Goal: Task Accomplishment & Management: Use online tool/utility

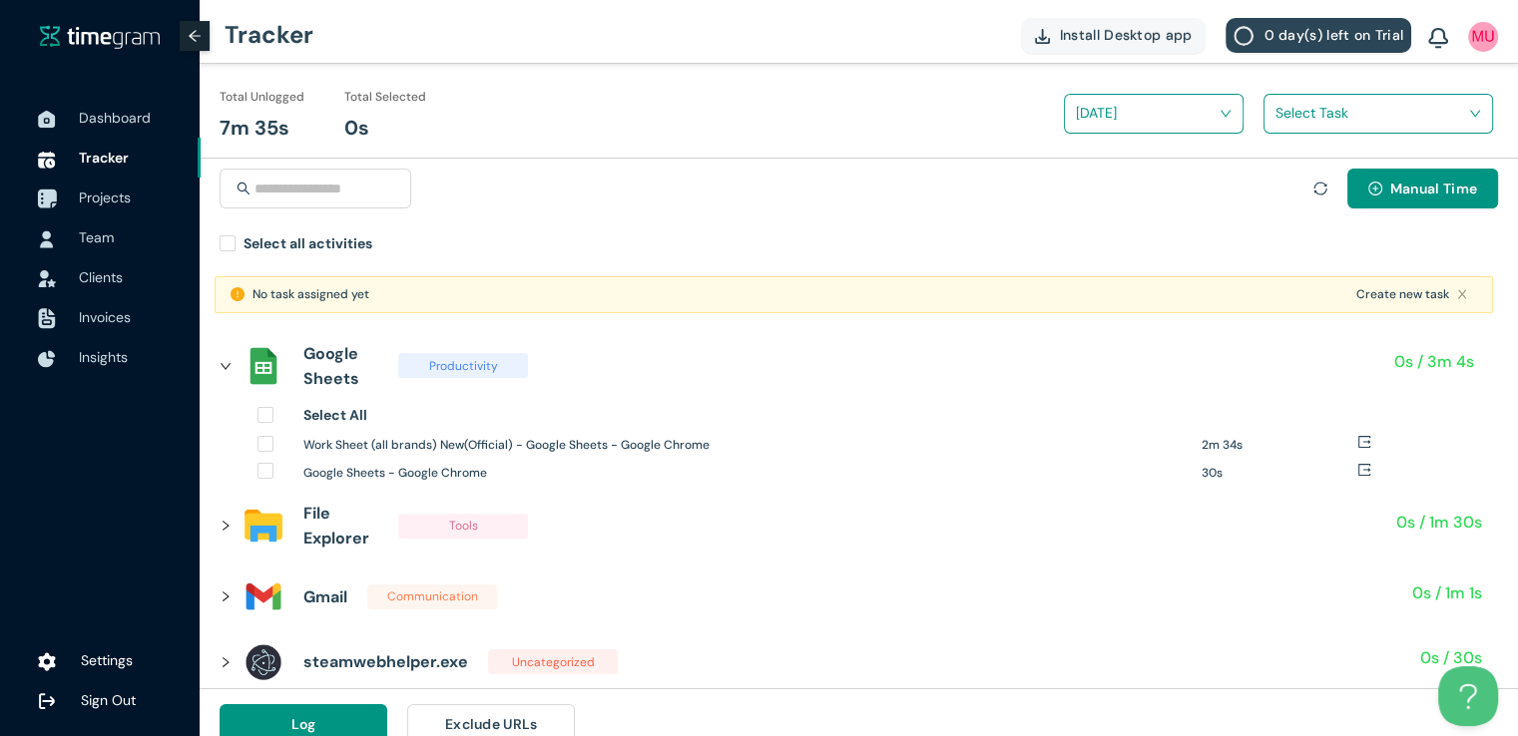
click at [104, 193] on span "Projects" at bounding box center [105, 198] width 52 height 18
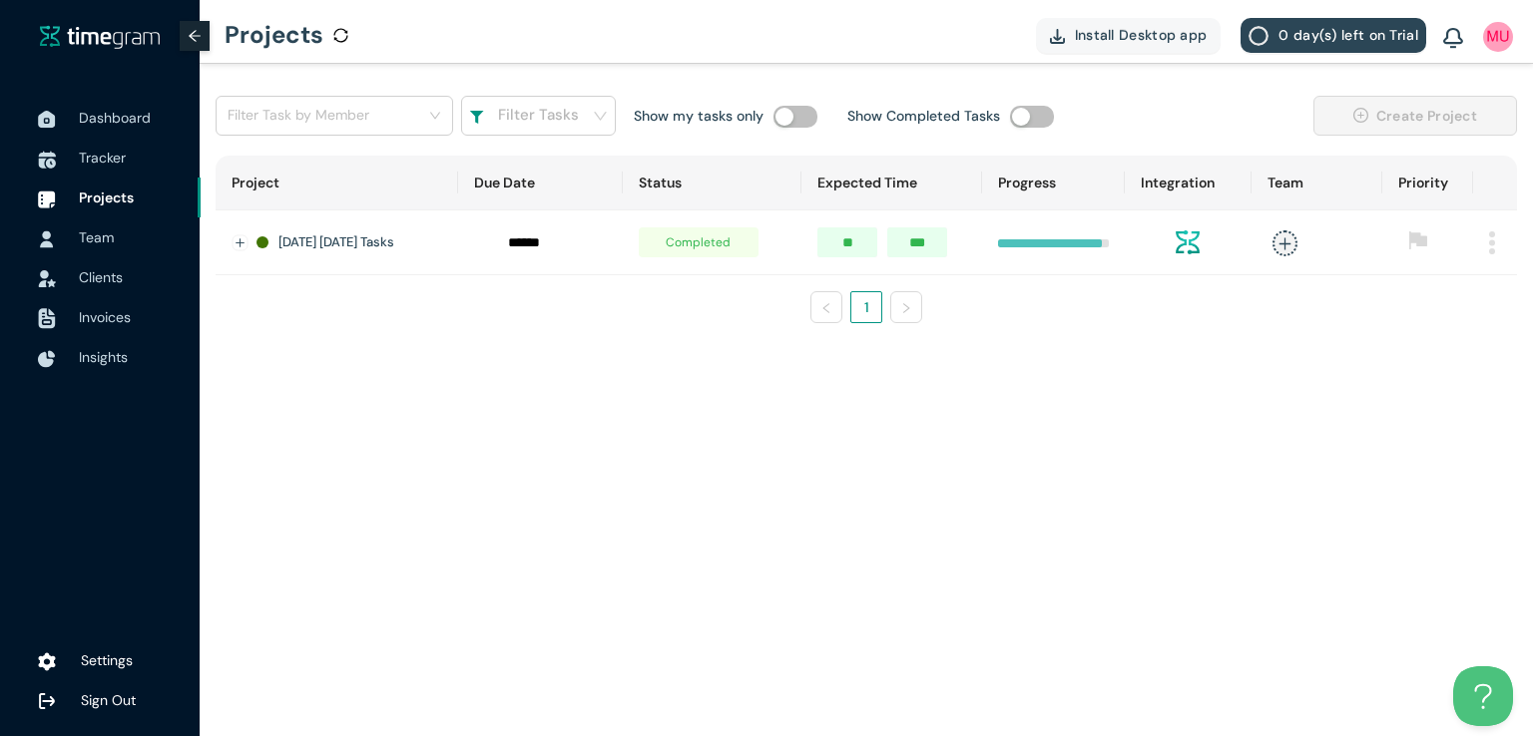
click at [1493, 239] on img at bounding box center [1492, 242] width 6 height 23
click at [1453, 332] on span "Delete" at bounding box center [1466, 334] width 42 height 22
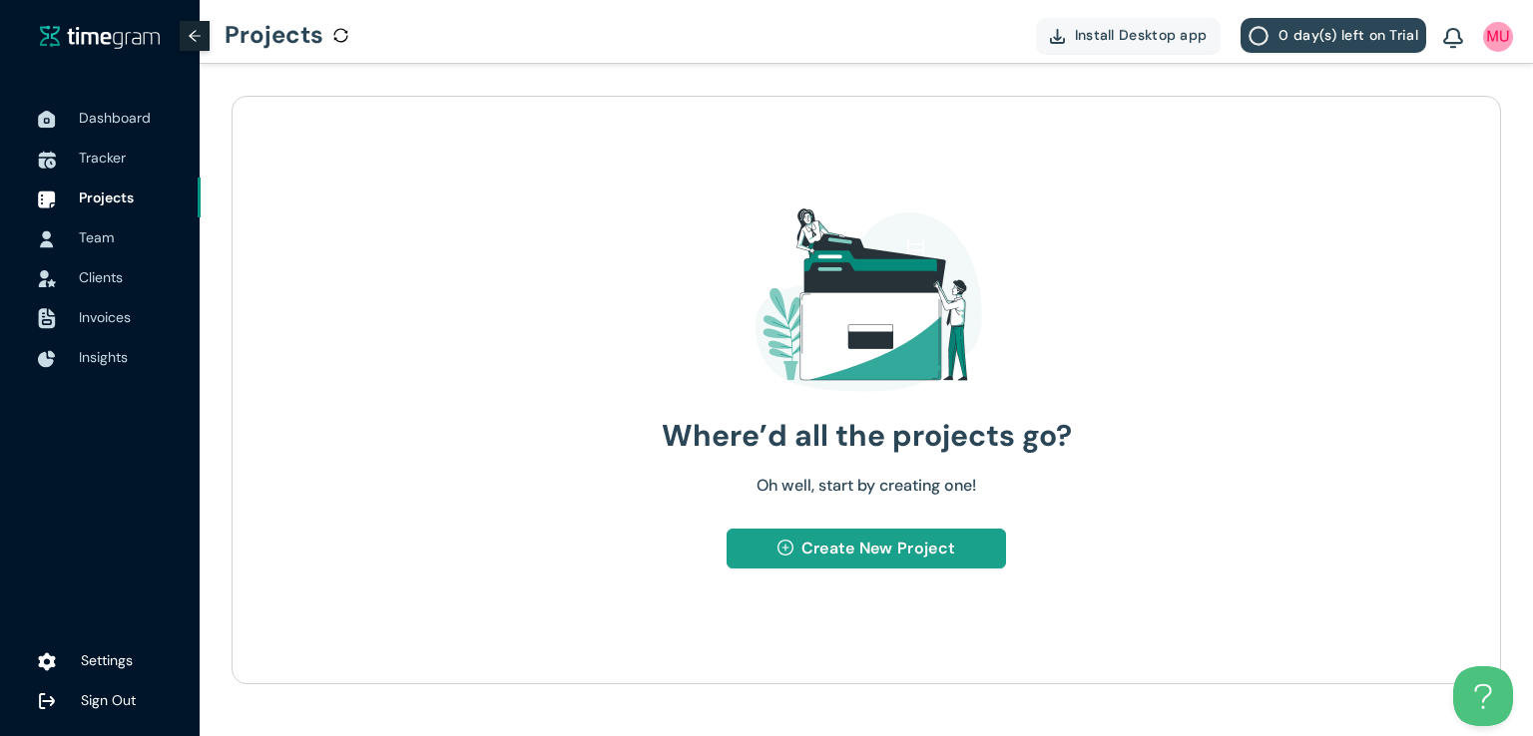
click at [826, 549] on span "Create New Project" at bounding box center [878, 548] width 154 height 25
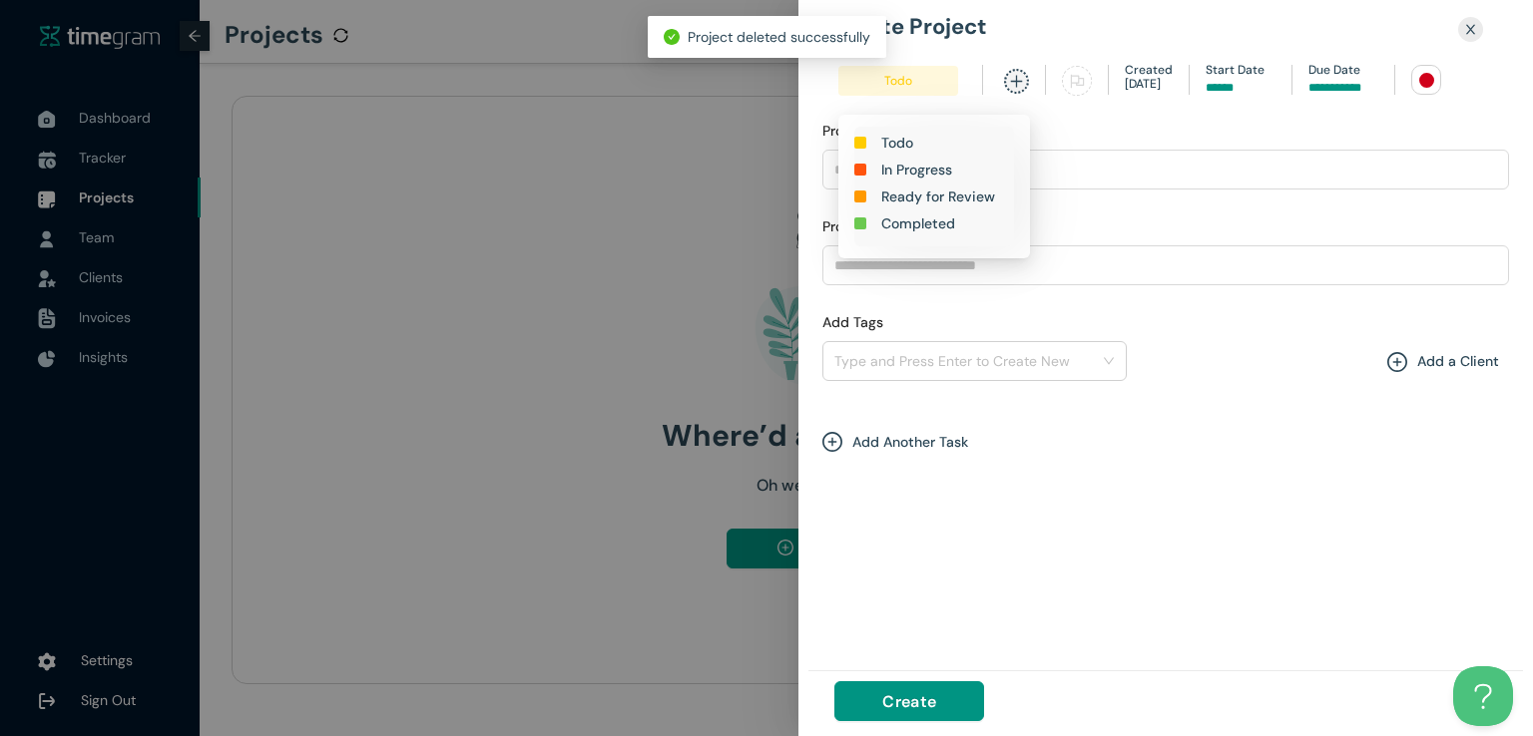
click at [921, 169] on h1 "In Progress" at bounding box center [916, 170] width 71 height 22
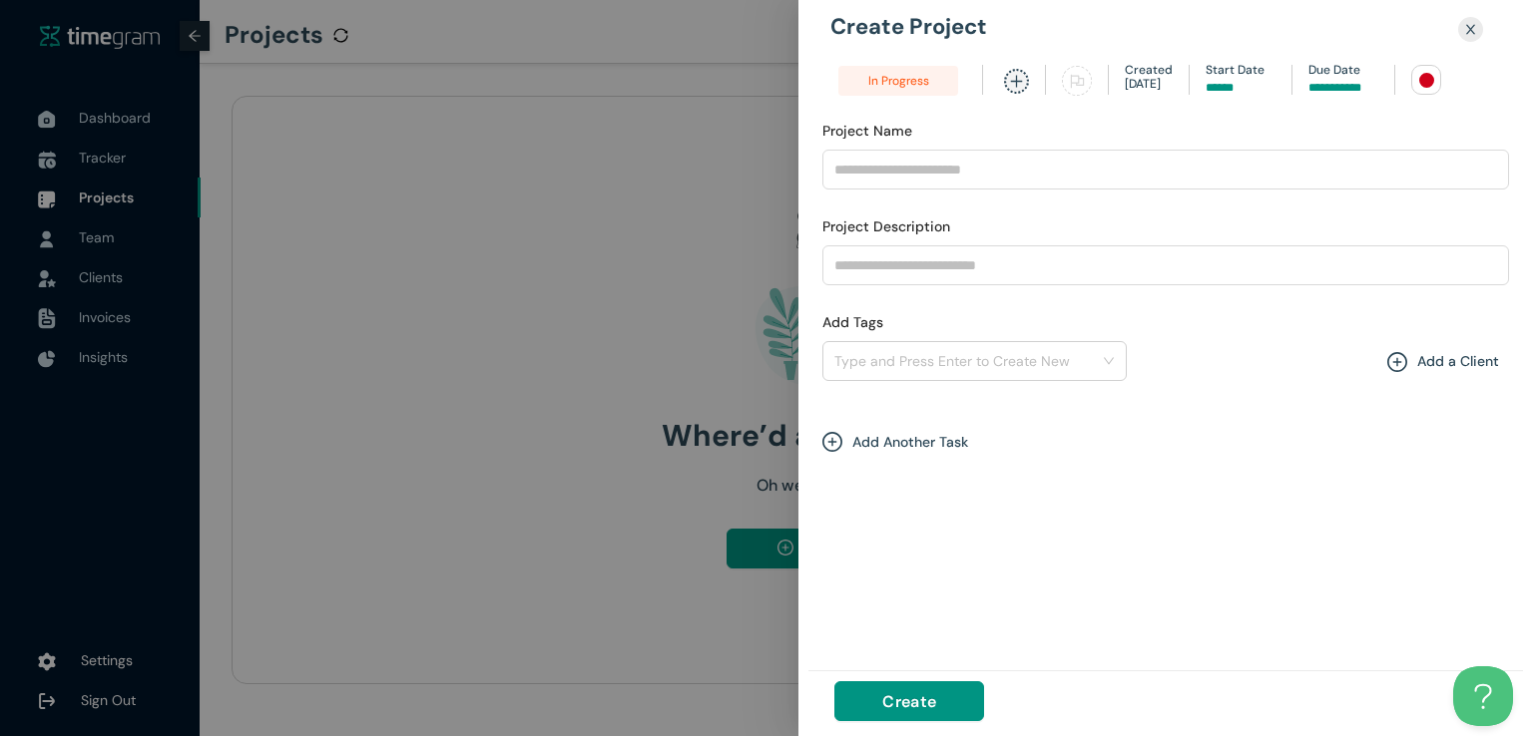
click at [1329, 87] on input at bounding box center [1343, 88] width 70 height 19
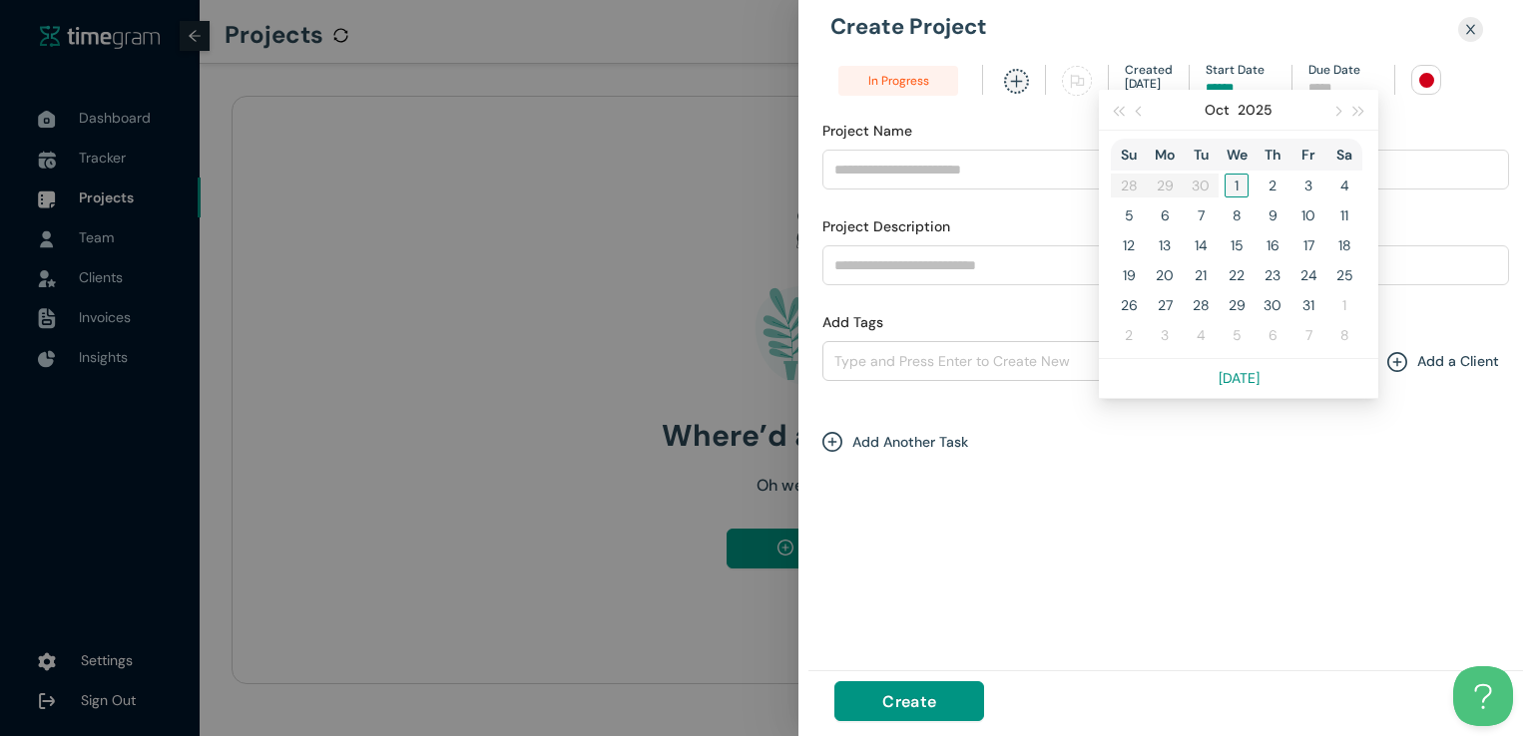
type input "*****"
click at [1237, 185] on div "1" at bounding box center [1236, 186] width 24 height 24
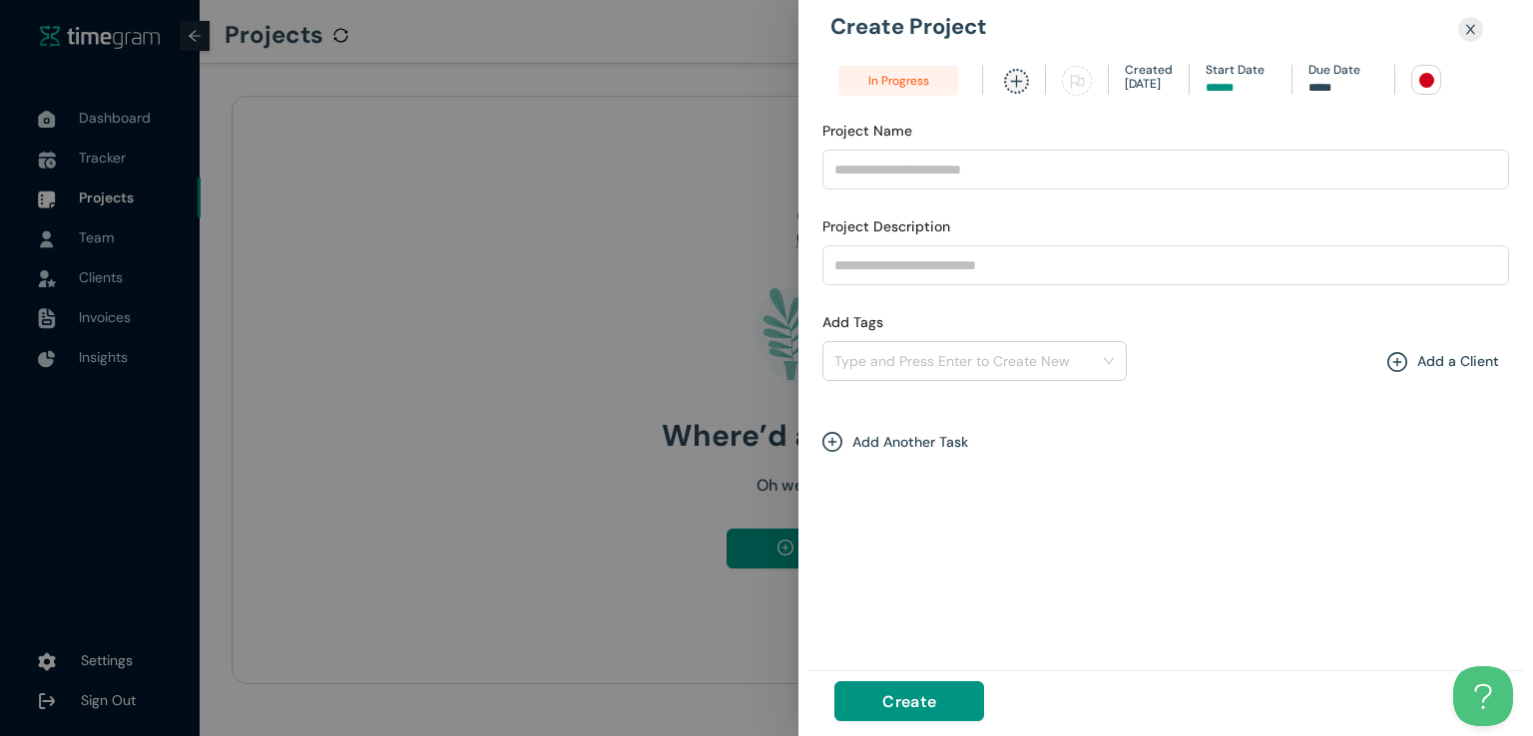
click at [1424, 74] on div at bounding box center [1426, 80] width 15 height 15
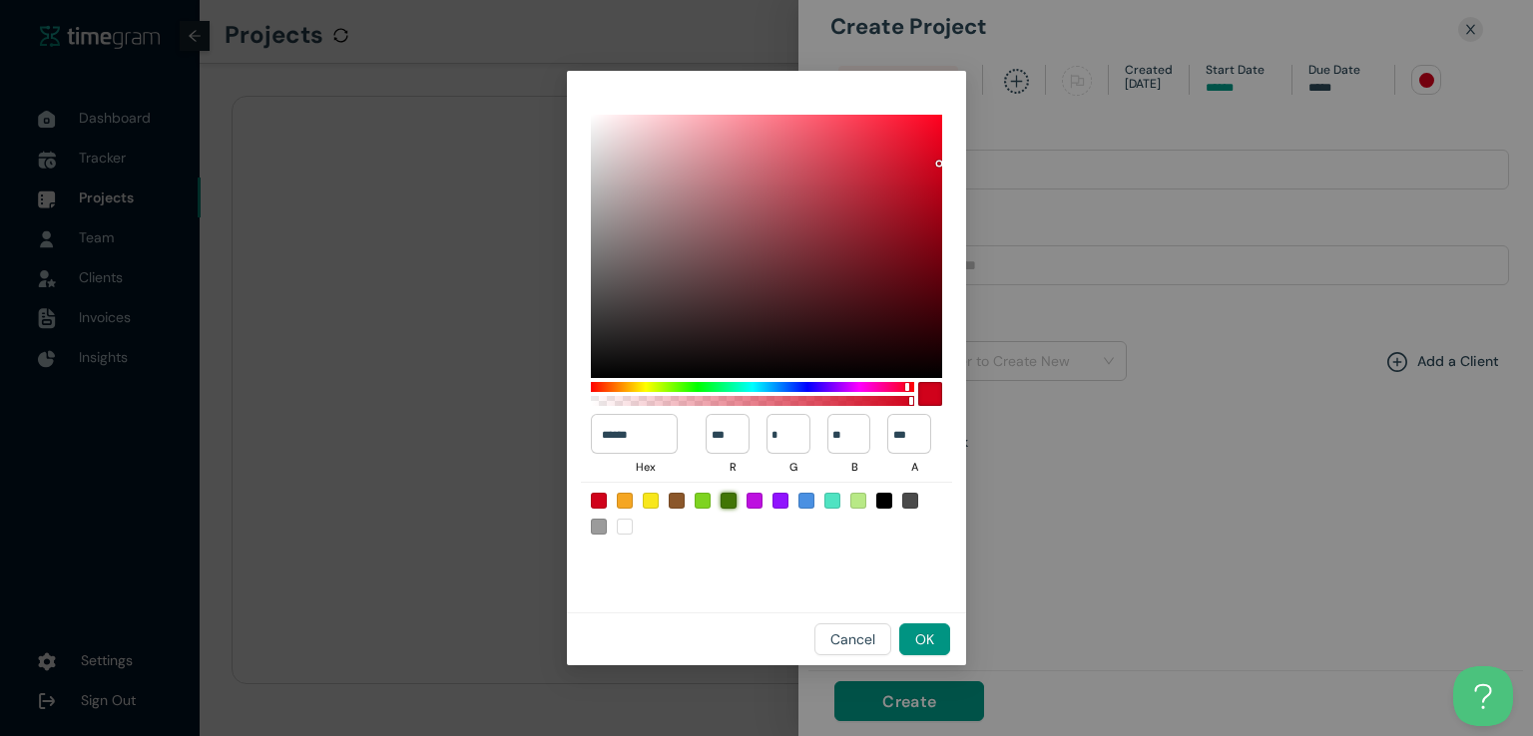
click at [723, 504] on div at bounding box center [728, 501] width 16 height 16
type input "******"
type input "**"
type input "***"
type input "*"
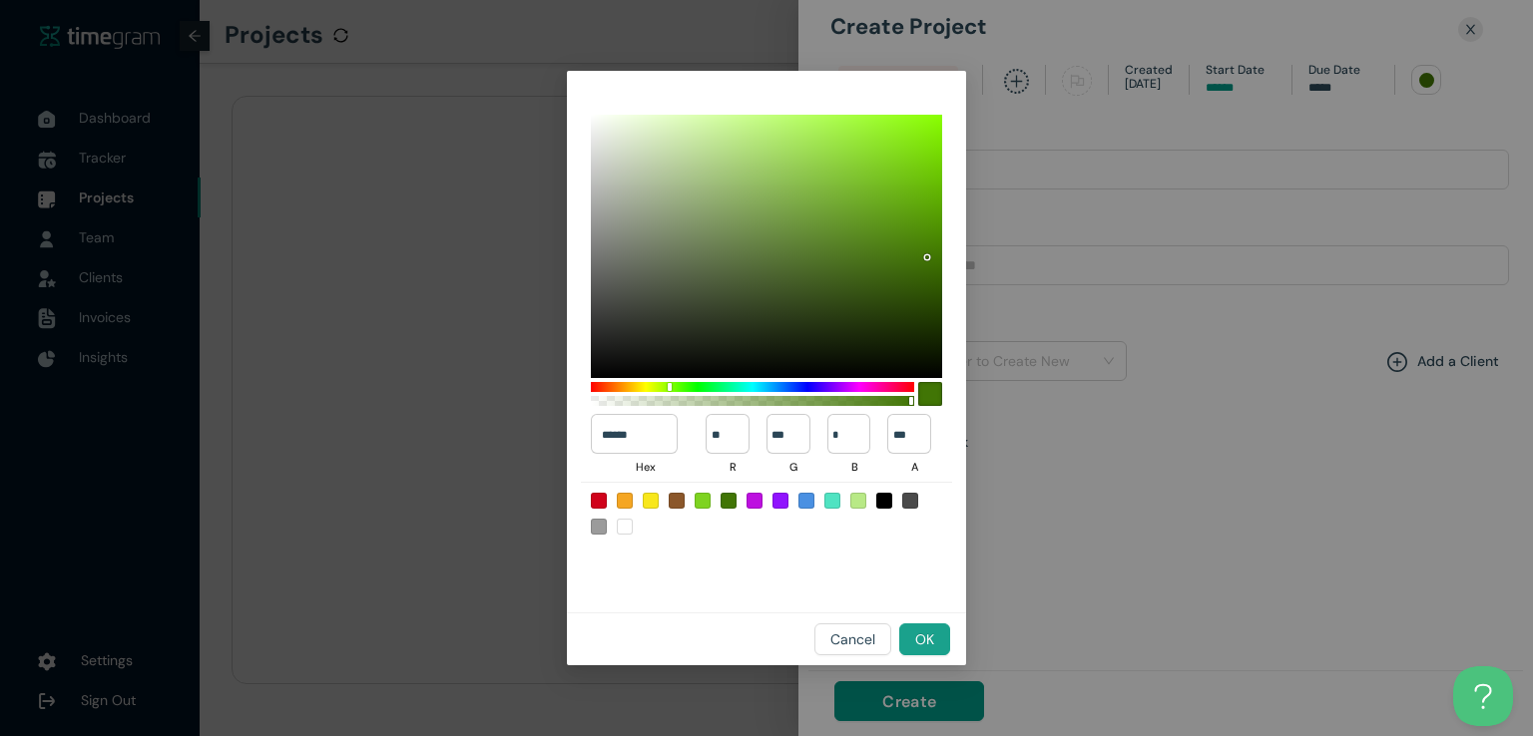
click at [928, 633] on span "OK" at bounding box center [924, 640] width 19 height 22
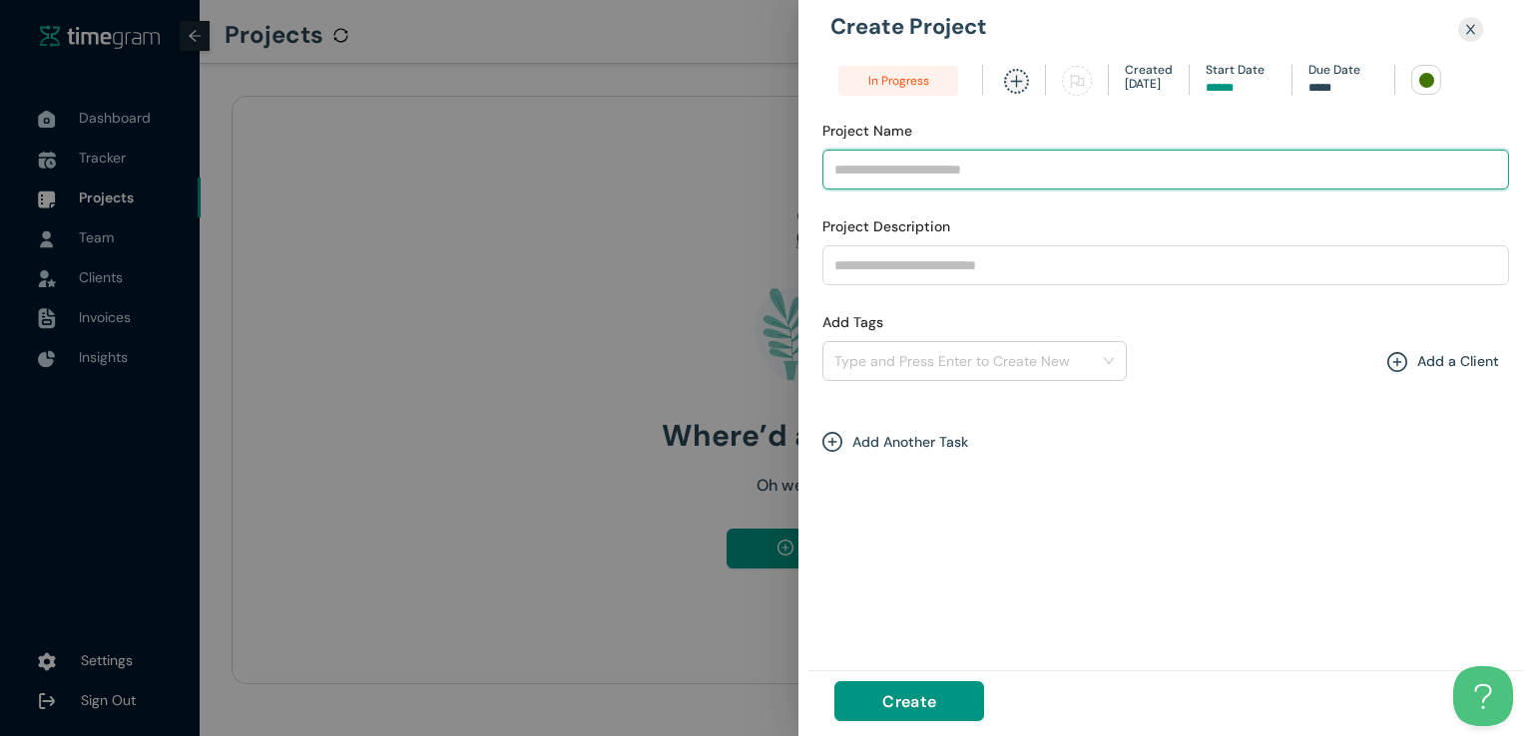
click at [954, 161] on input "Project Name" at bounding box center [1165, 170] width 687 height 40
click at [954, 175] on input "Project Name" at bounding box center [1165, 170] width 687 height 40
type input "**********"
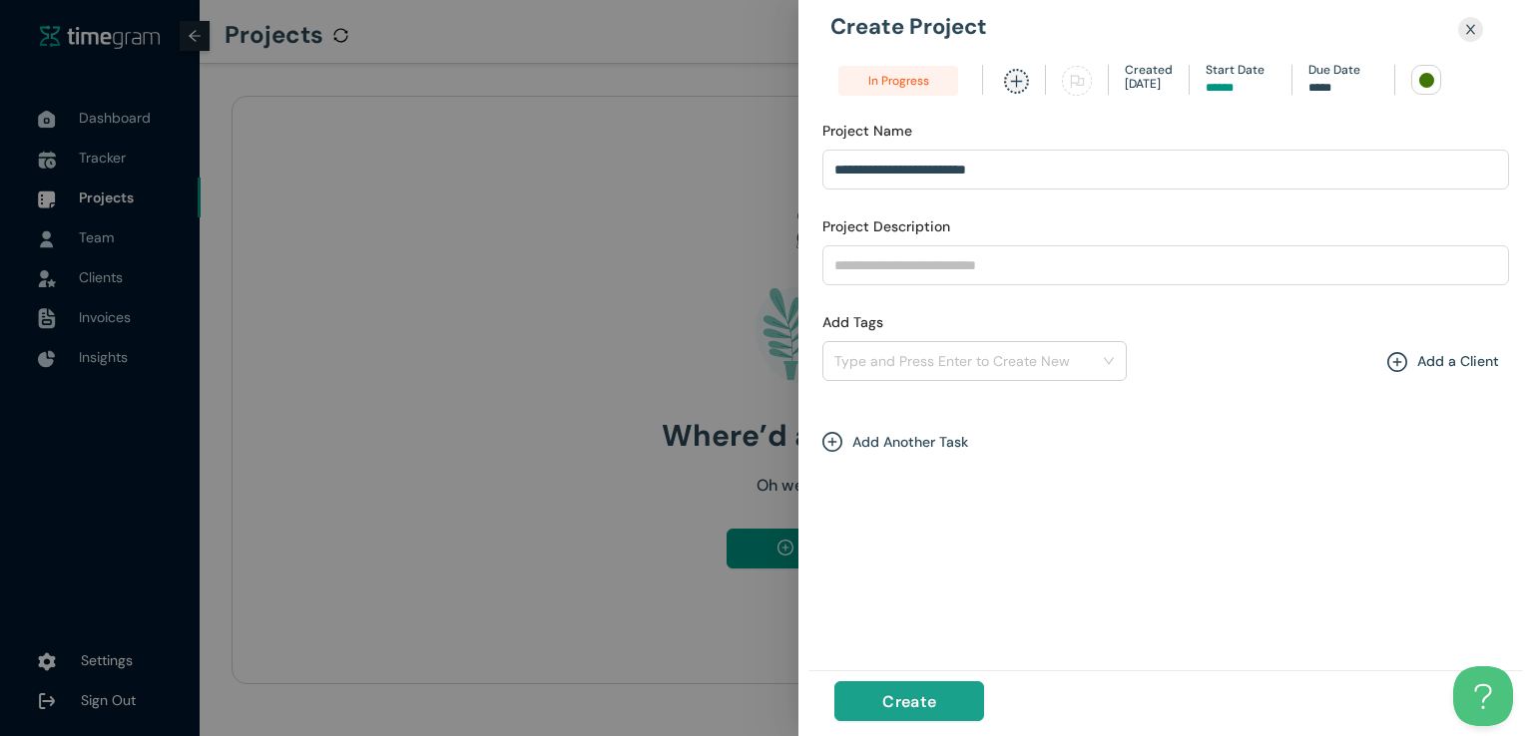
click at [918, 692] on span "Create" at bounding box center [909, 701] width 54 height 25
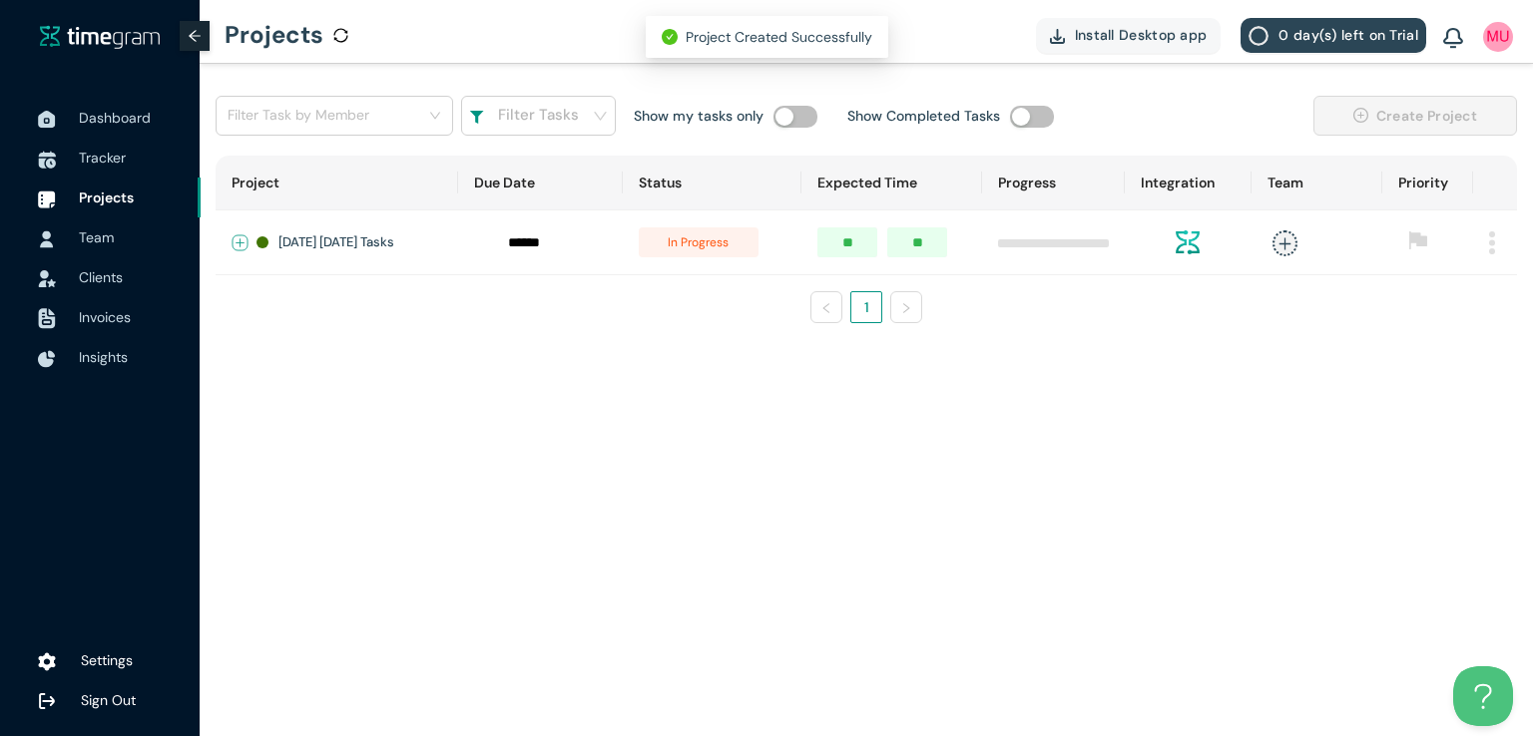
click at [238, 240] on button "Expand row" at bounding box center [240, 243] width 16 height 16
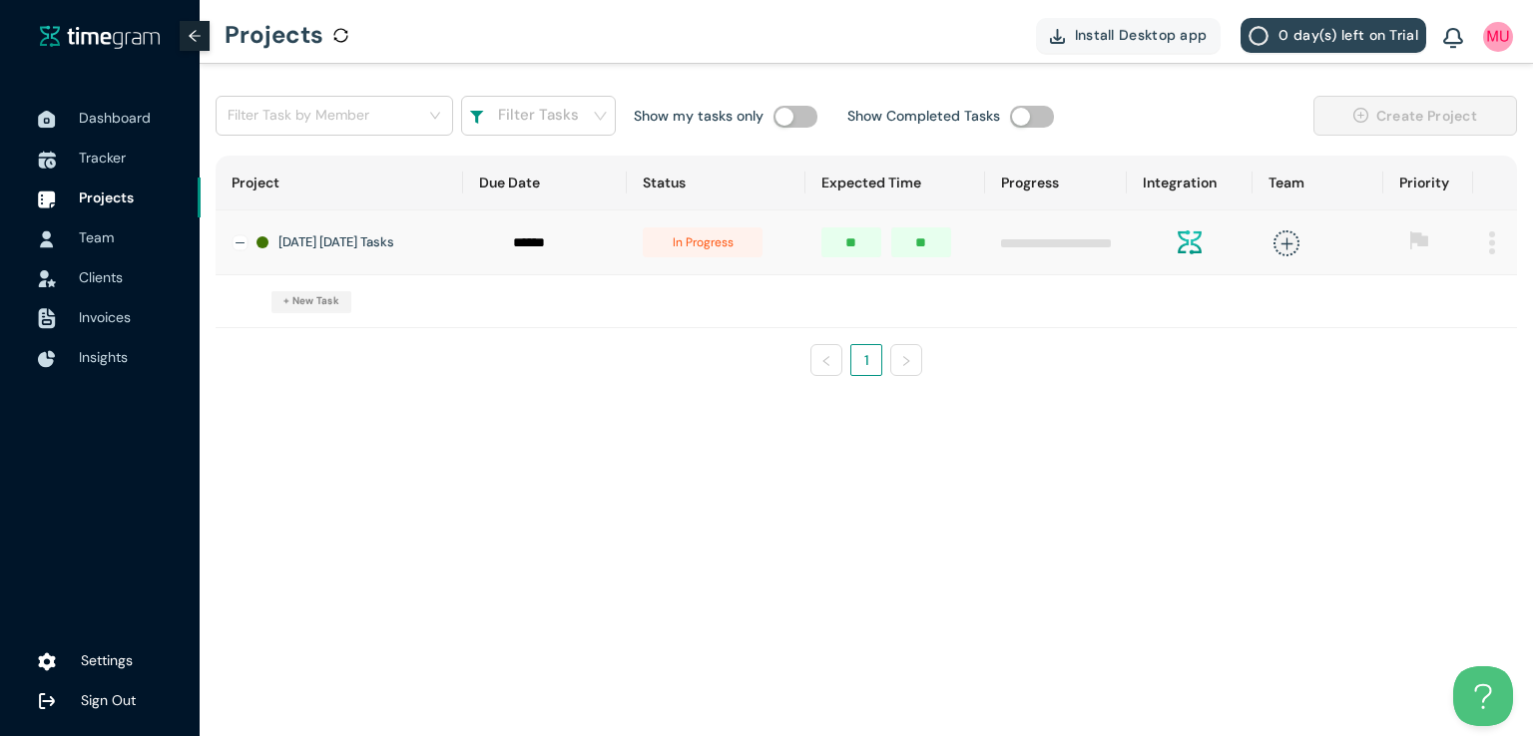
click at [303, 306] on span "+ New Task" at bounding box center [311, 301] width 56 height 16
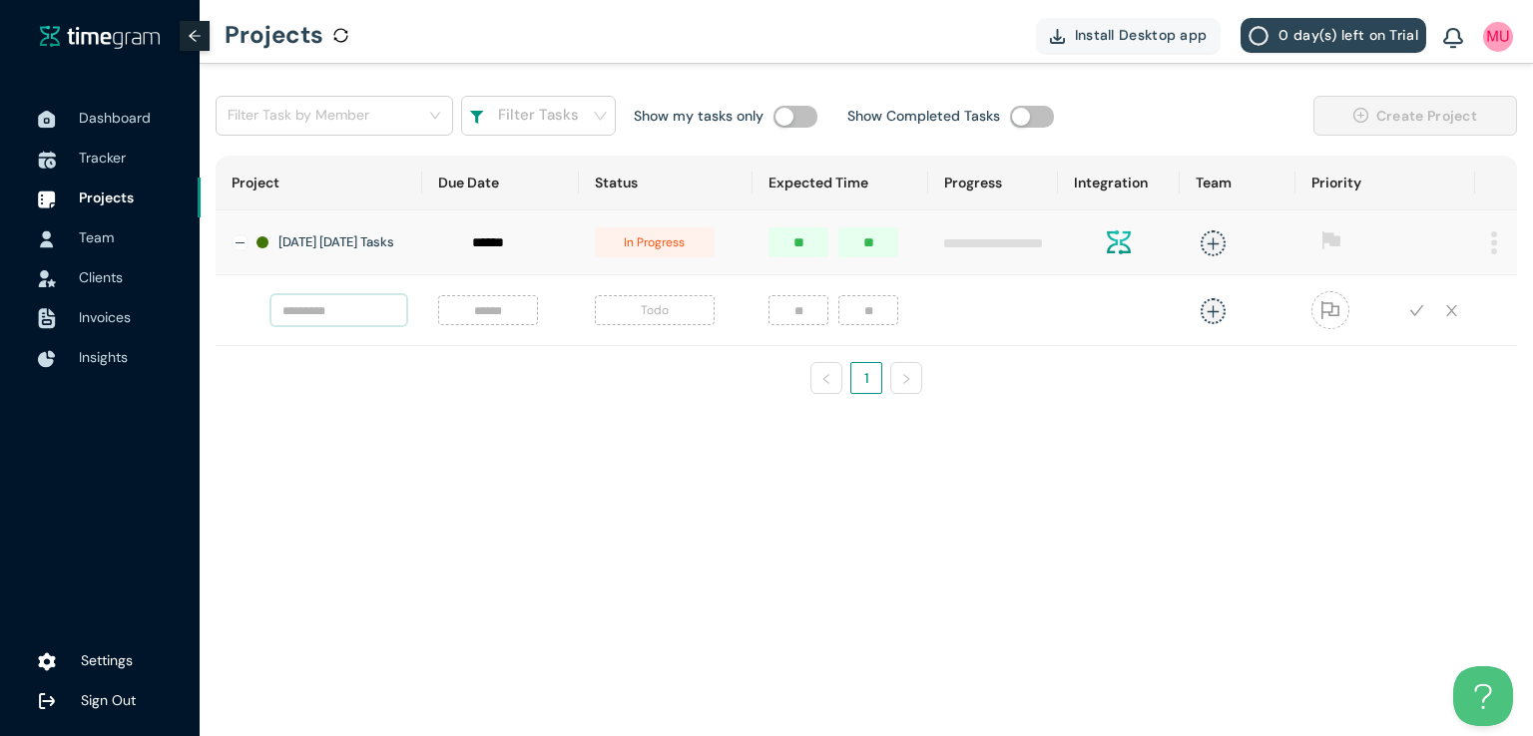
click at [339, 317] on input "text" at bounding box center [338, 310] width 135 height 30
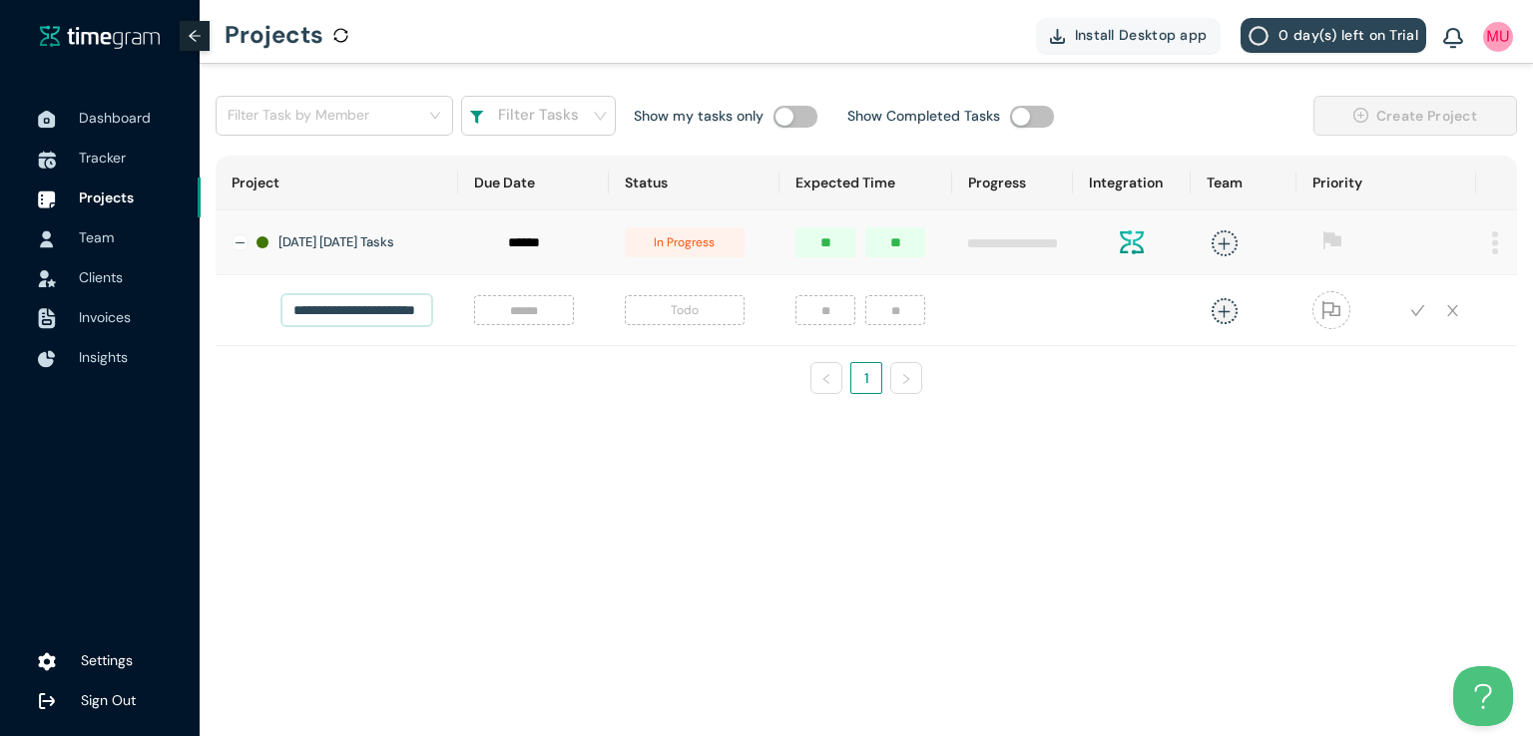
scroll to position [0, 44]
type input "**********"
click at [499, 315] on input at bounding box center [524, 310] width 76 height 22
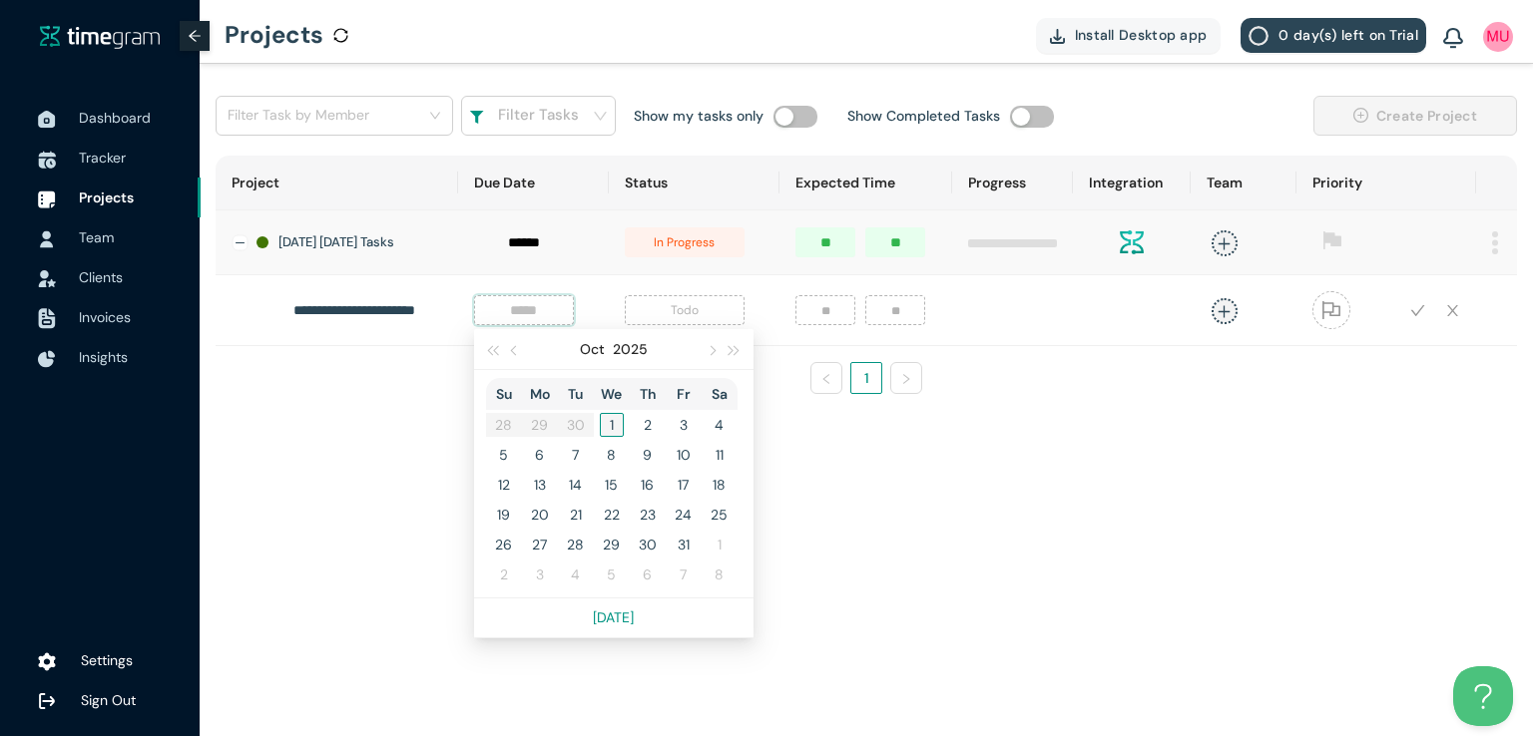
type input "*****"
click at [600, 430] on div "1" at bounding box center [612, 425] width 24 height 24
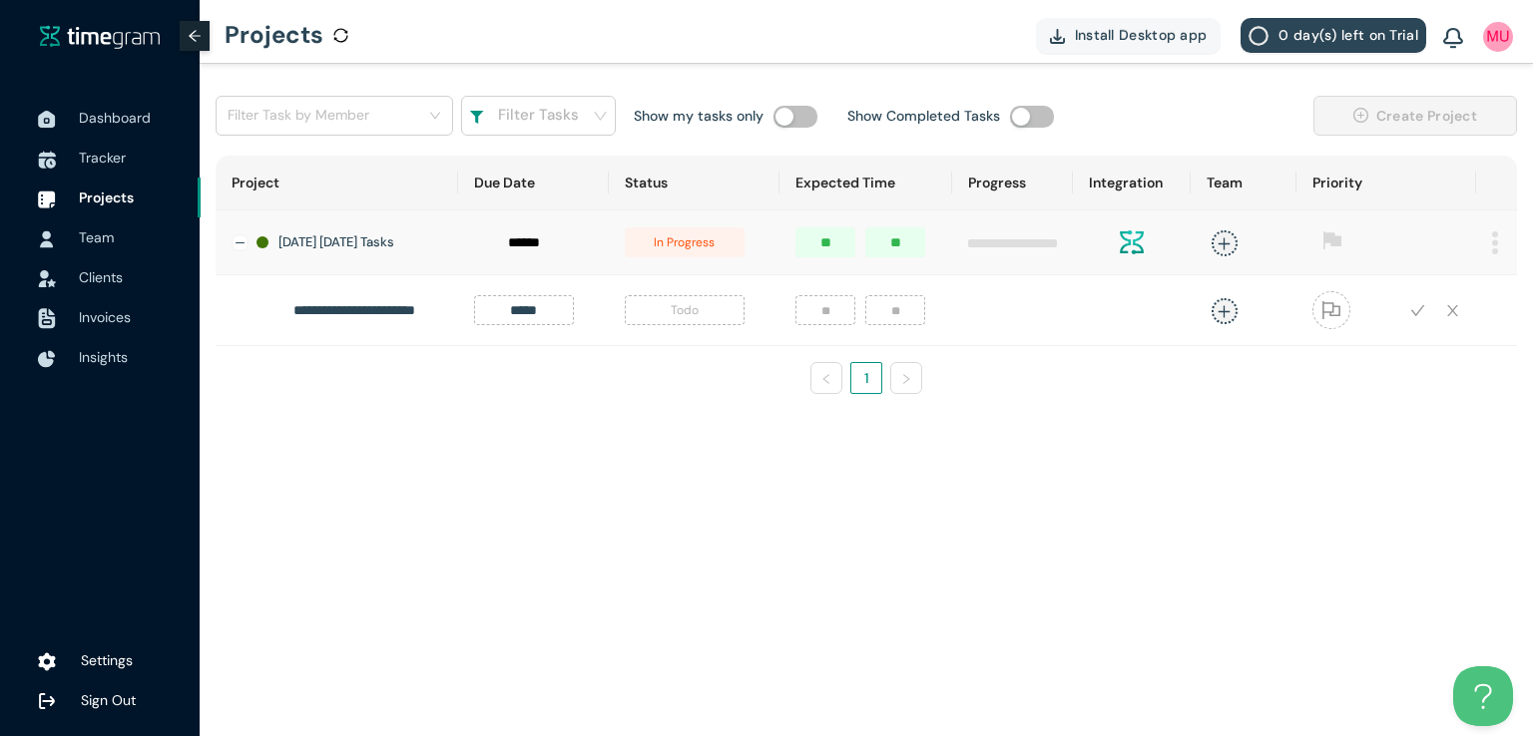
click at [684, 324] on span "Todo" at bounding box center [685, 310] width 120 height 30
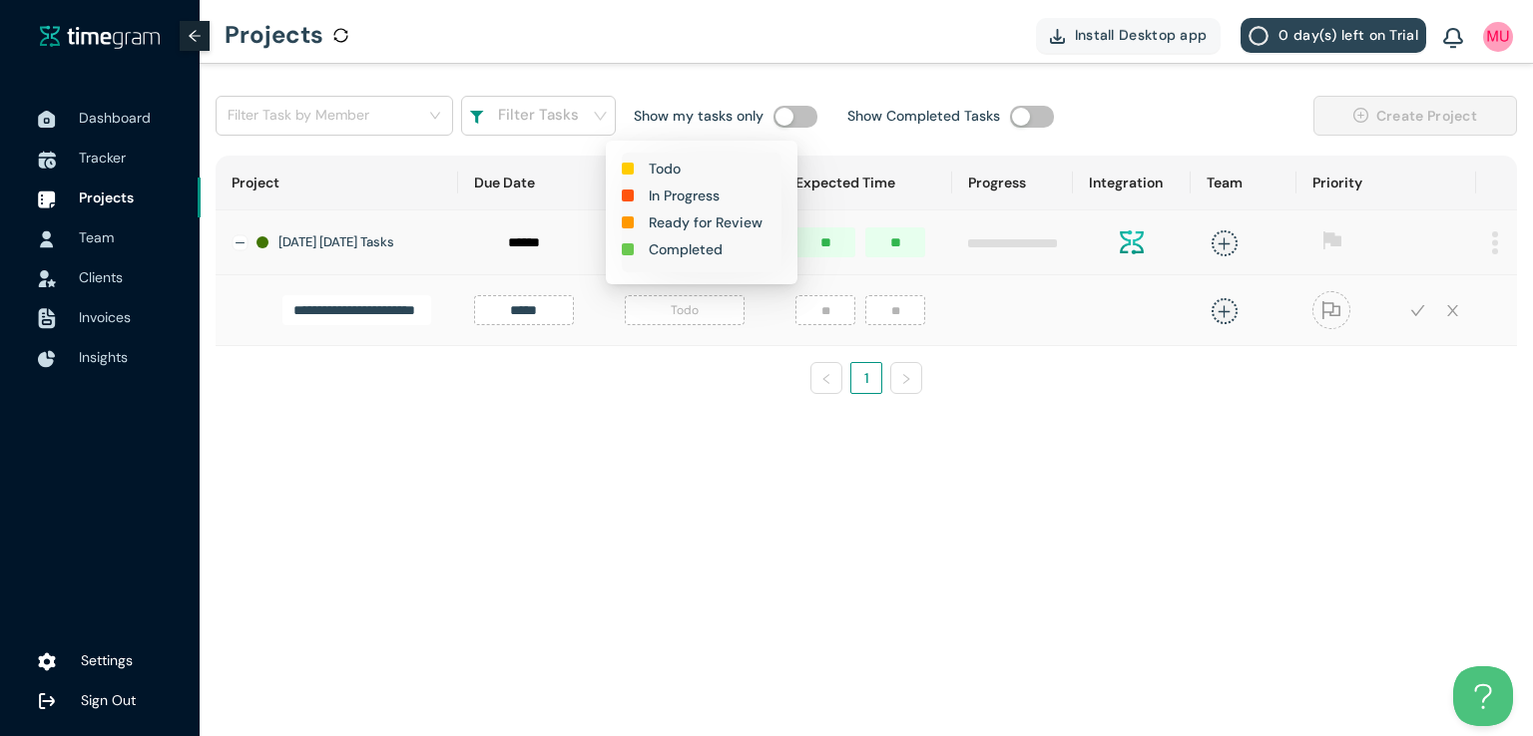
click at [677, 198] on h1 "In Progress" at bounding box center [684, 196] width 71 height 22
click at [806, 312] on input "number" at bounding box center [825, 310] width 60 height 30
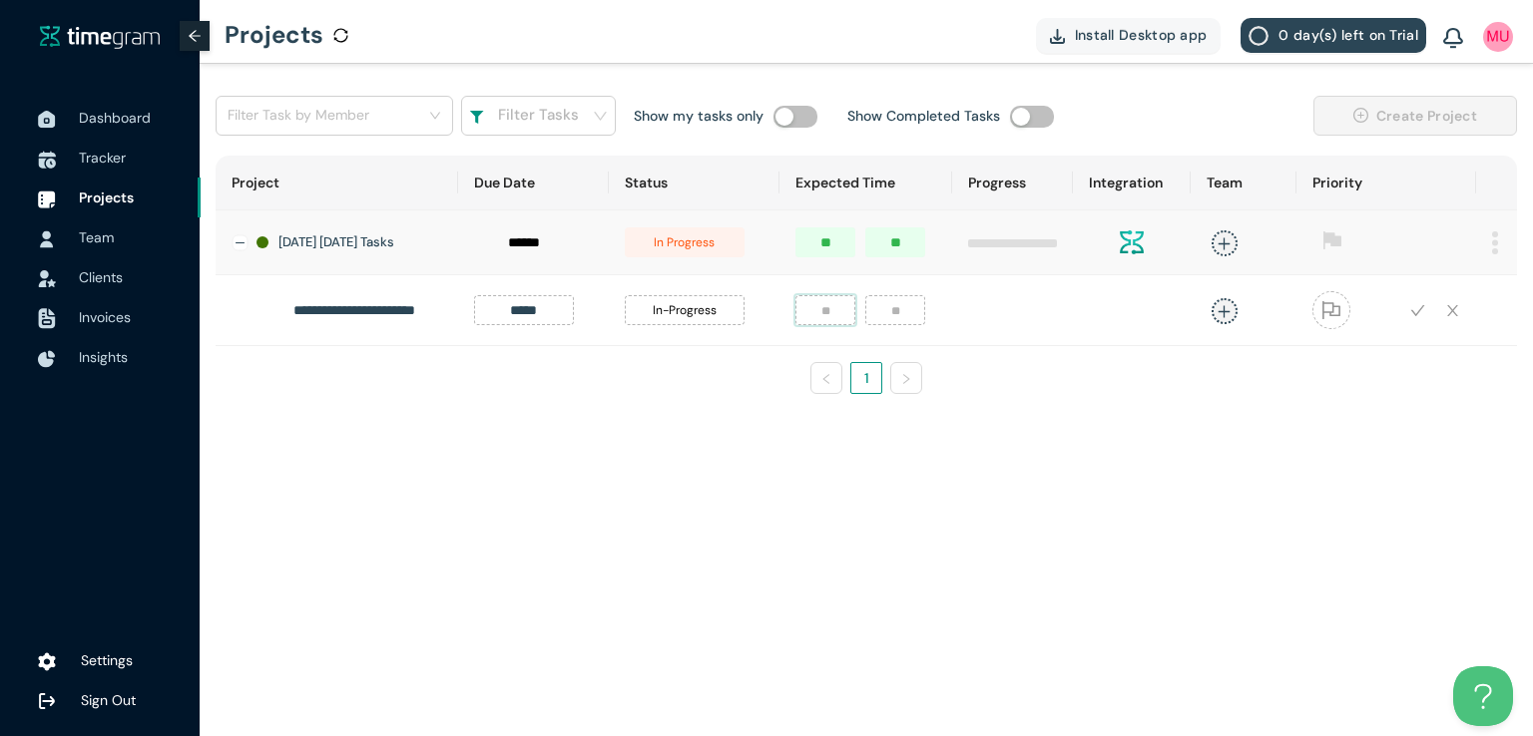
type input "*"
type input "**"
click at [1218, 311] on icon "plus" at bounding box center [1224, 310] width 12 height 1
click at [1083, 459] on div "[DEMOGRAPHIC_DATA][PERSON_NAME]" at bounding box center [1067, 453] width 153 height 20
click at [1402, 456] on main "**********" at bounding box center [866, 400] width 1333 height 673
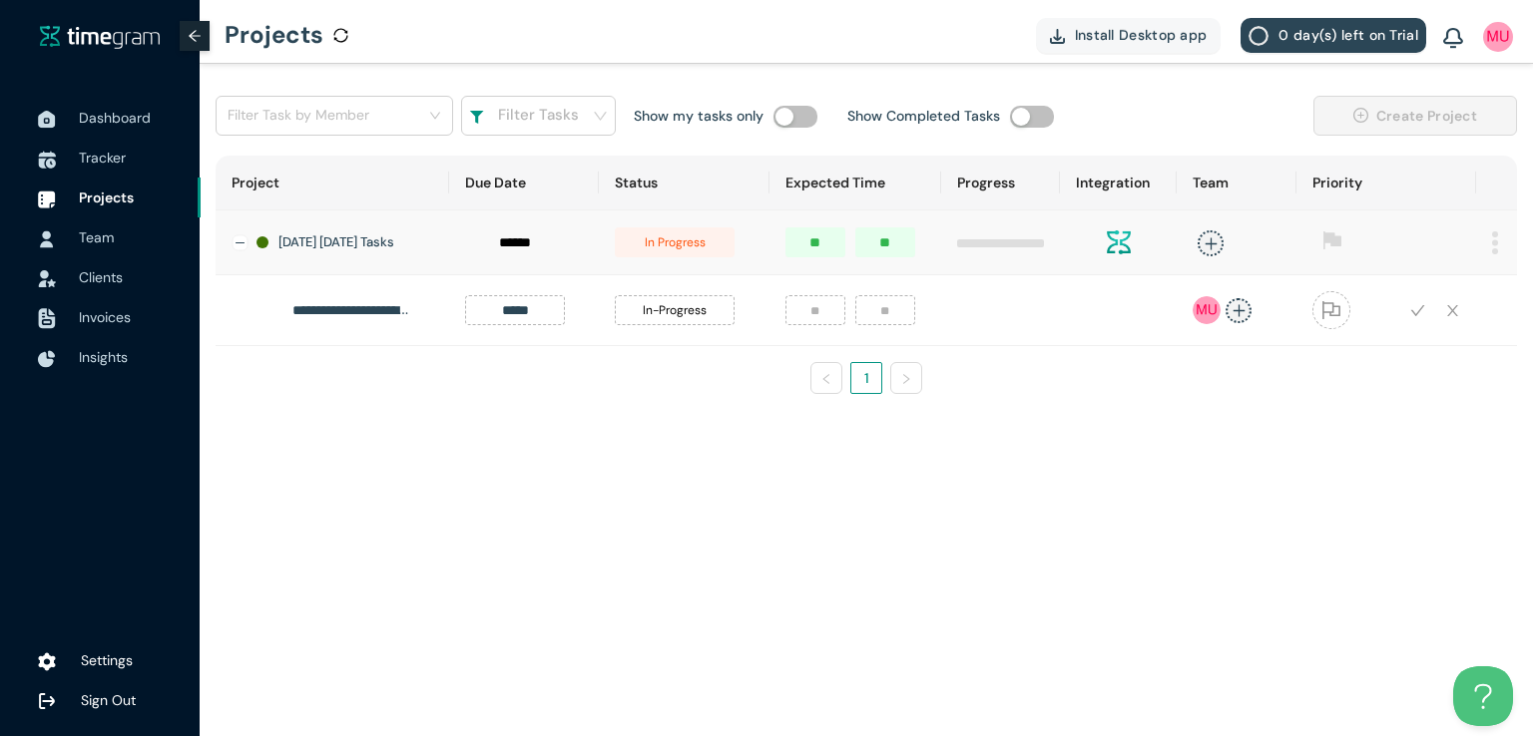
click at [1418, 318] on icon "check" at bounding box center [1417, 310] width 15 height 15
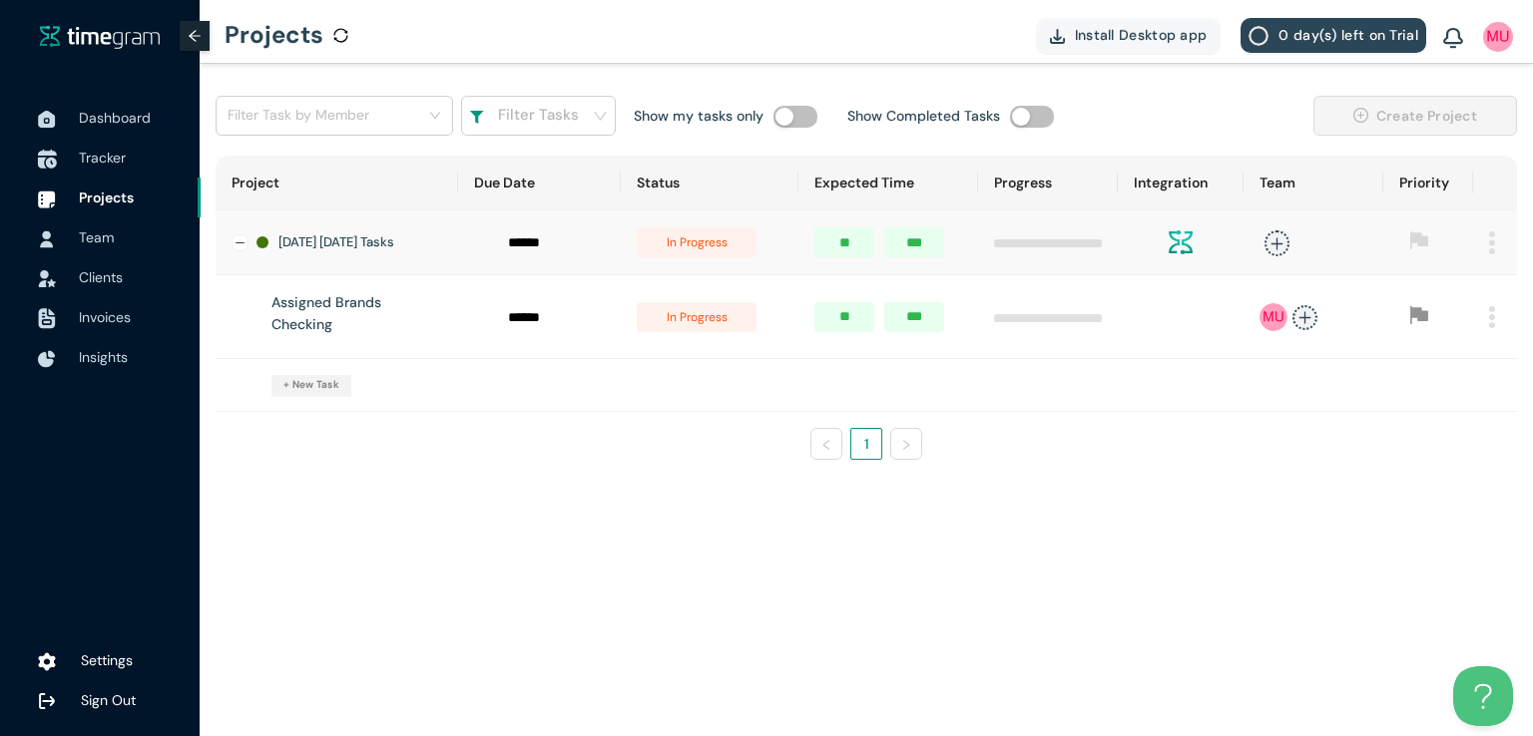
click at [103, 157] on span "Tracker" at bounding box center [102, 158] width 47 height 18
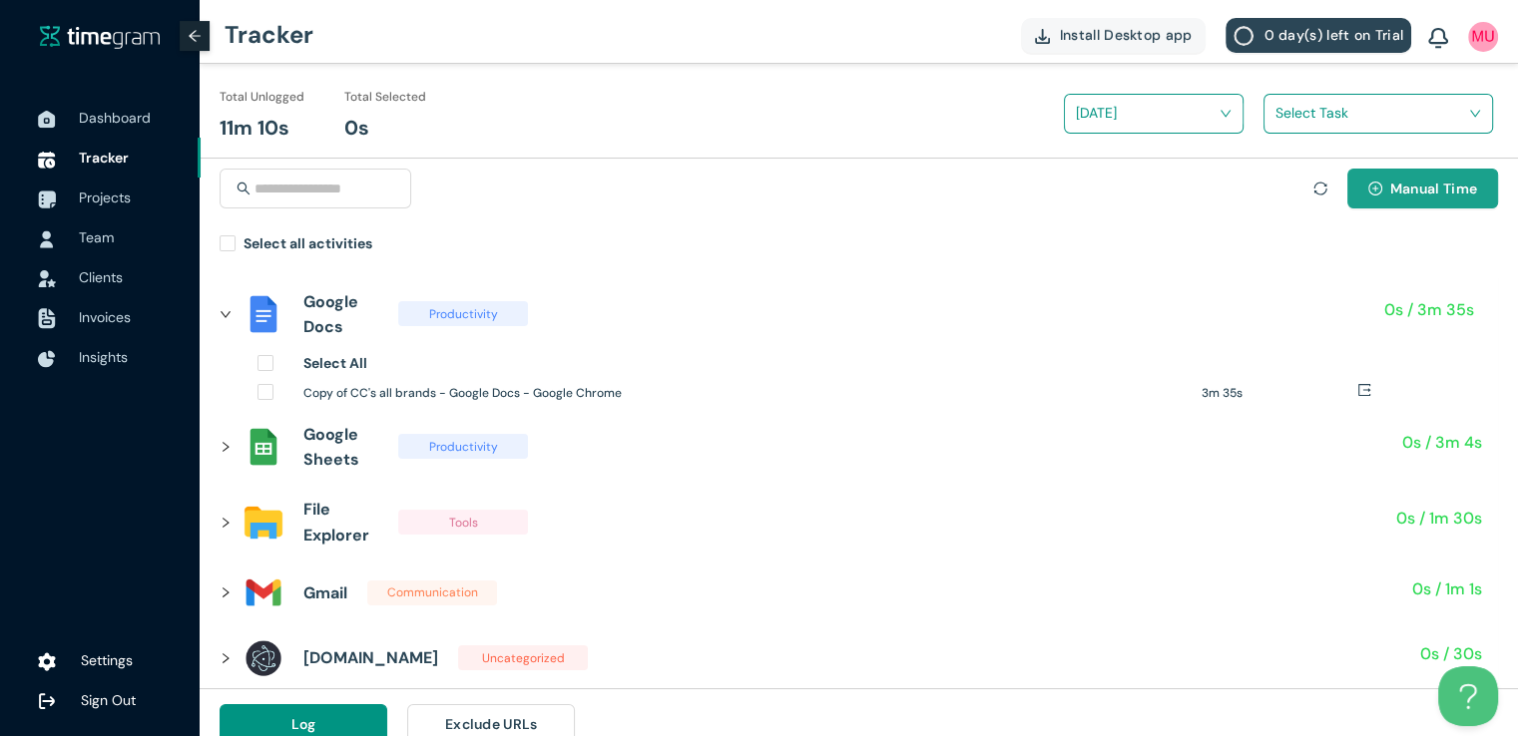
click at [1371, 207] on button "Manual Time" at bounding box center [1422, 189] width 151 height 40
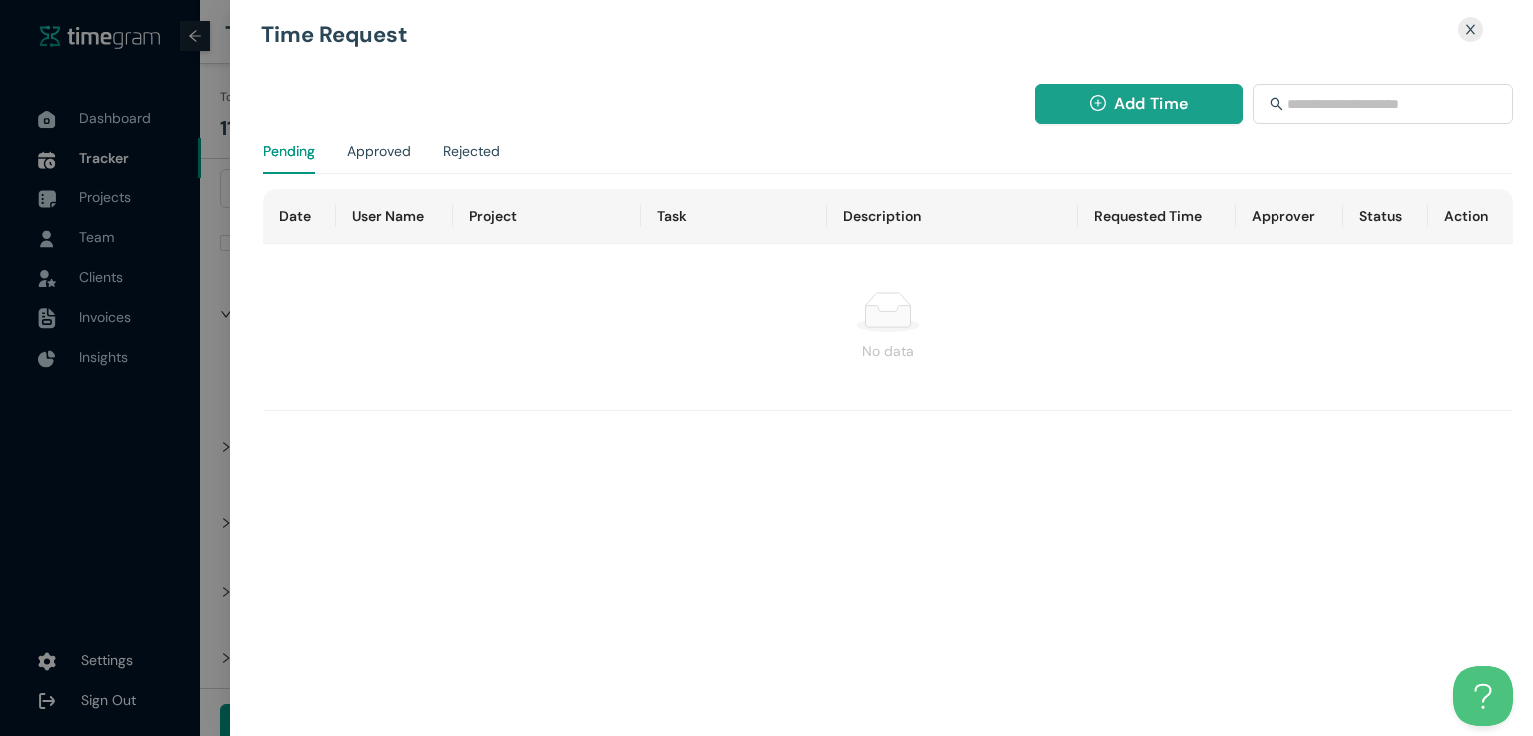
click at [1150, 97] on span "Add Time" at bounding box center [1151, 103] width 74 height 25
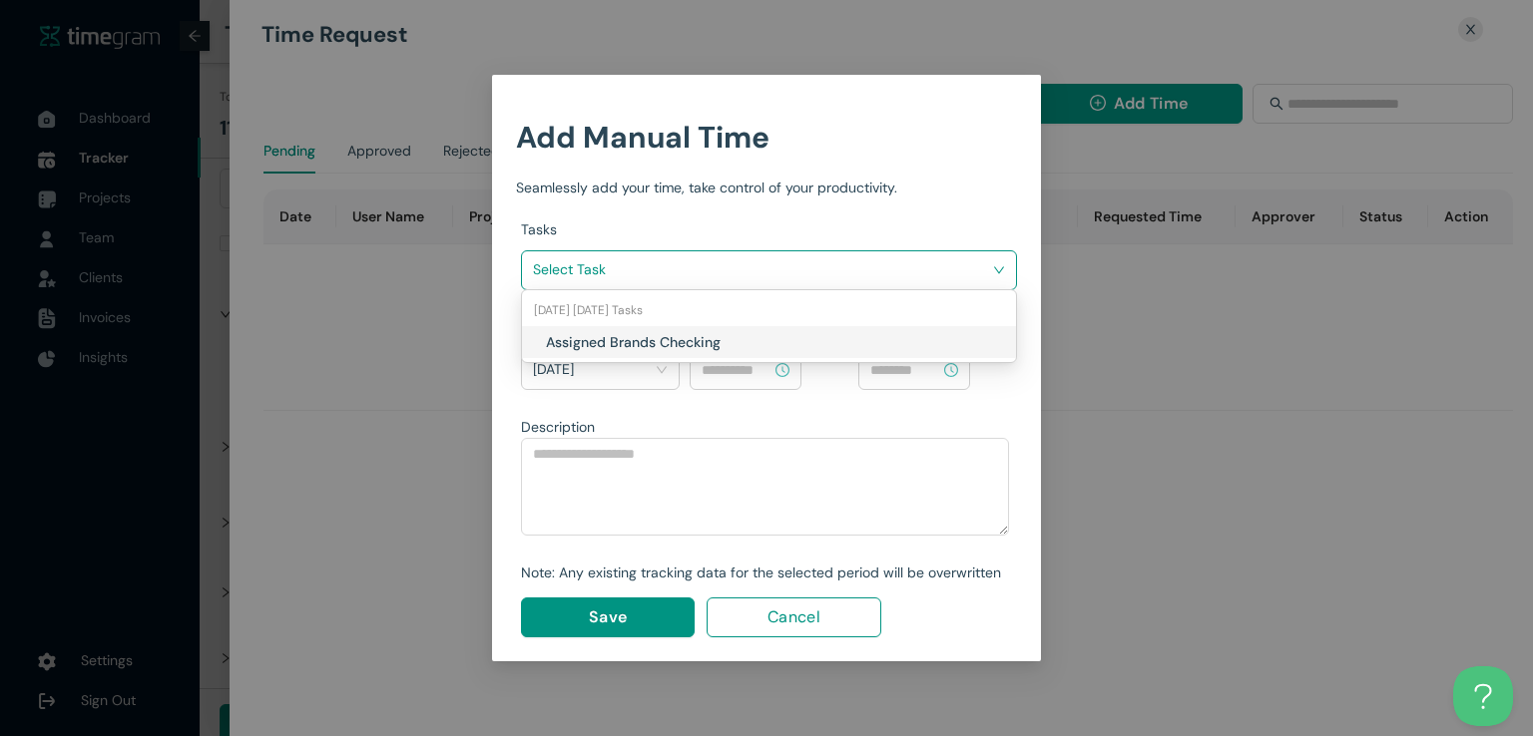
click at [908, 278] on input "search" at bounding box center [762, 269] width 458 height 30
click at [754, 334] on h1 "Assigned Brands Checking" at bounding box center [663, 342] width 234 height 22
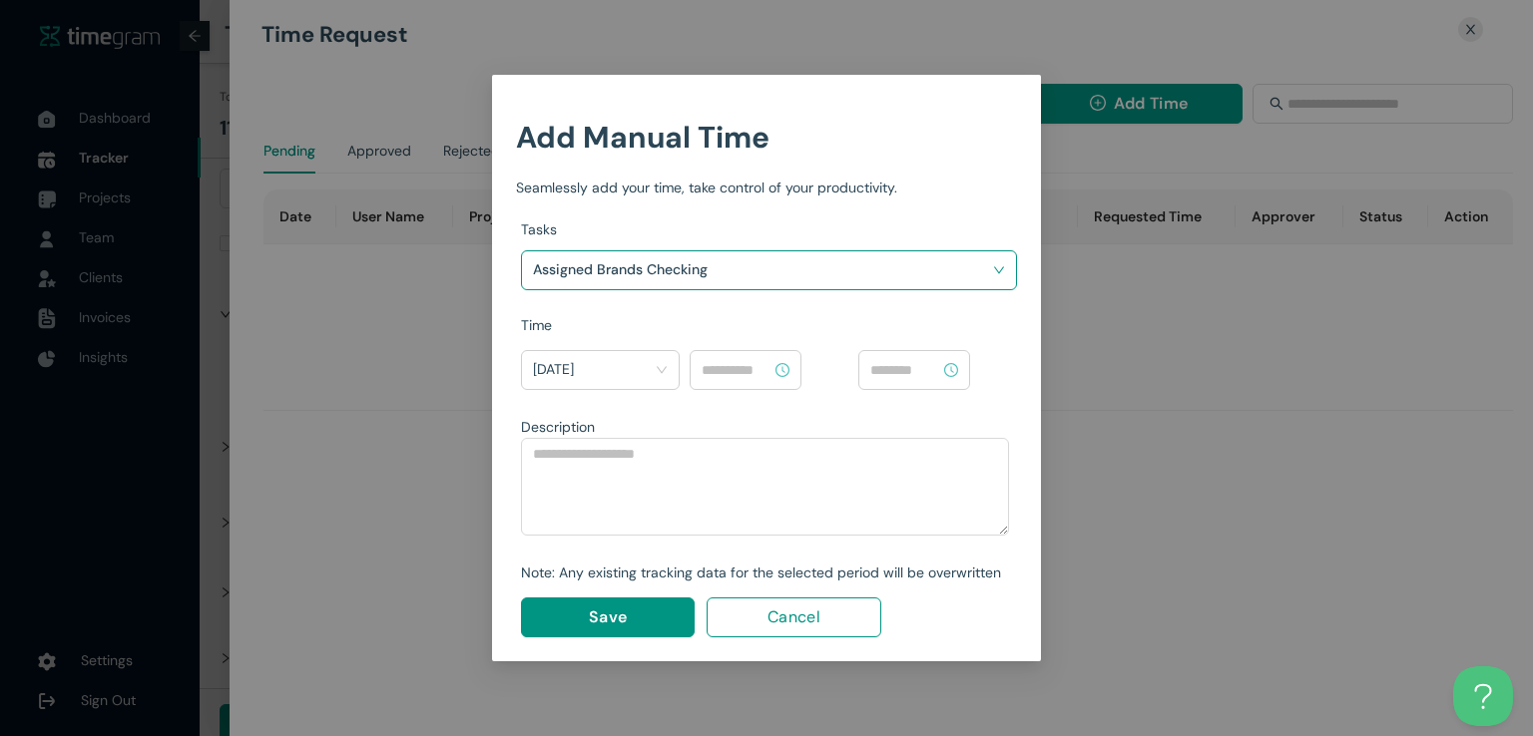
click at [749, 371] on input at bounding box center [736, 370] width 70 height 22
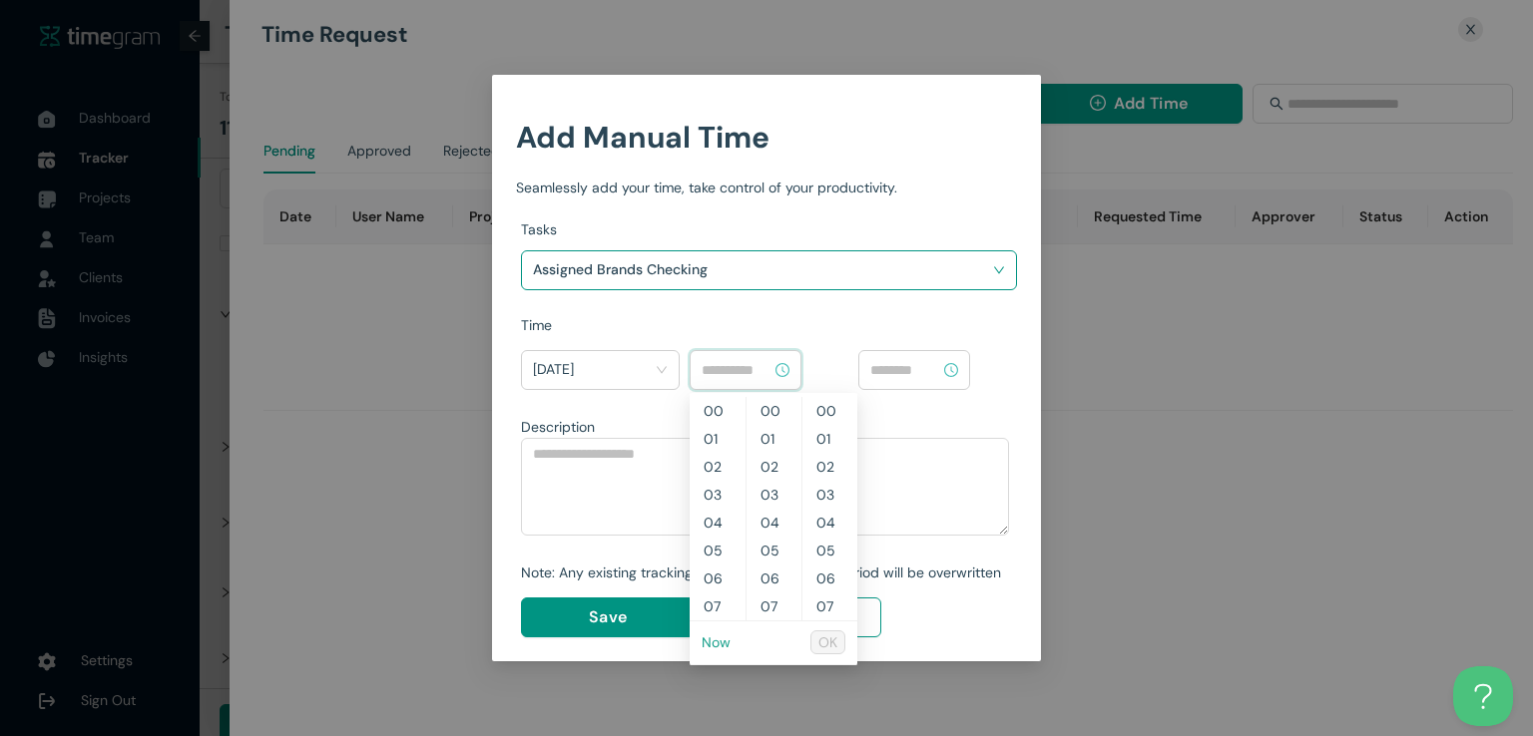
click at [718, 645] on link "Now" at bounding box center [715, 643] width 29 height 18
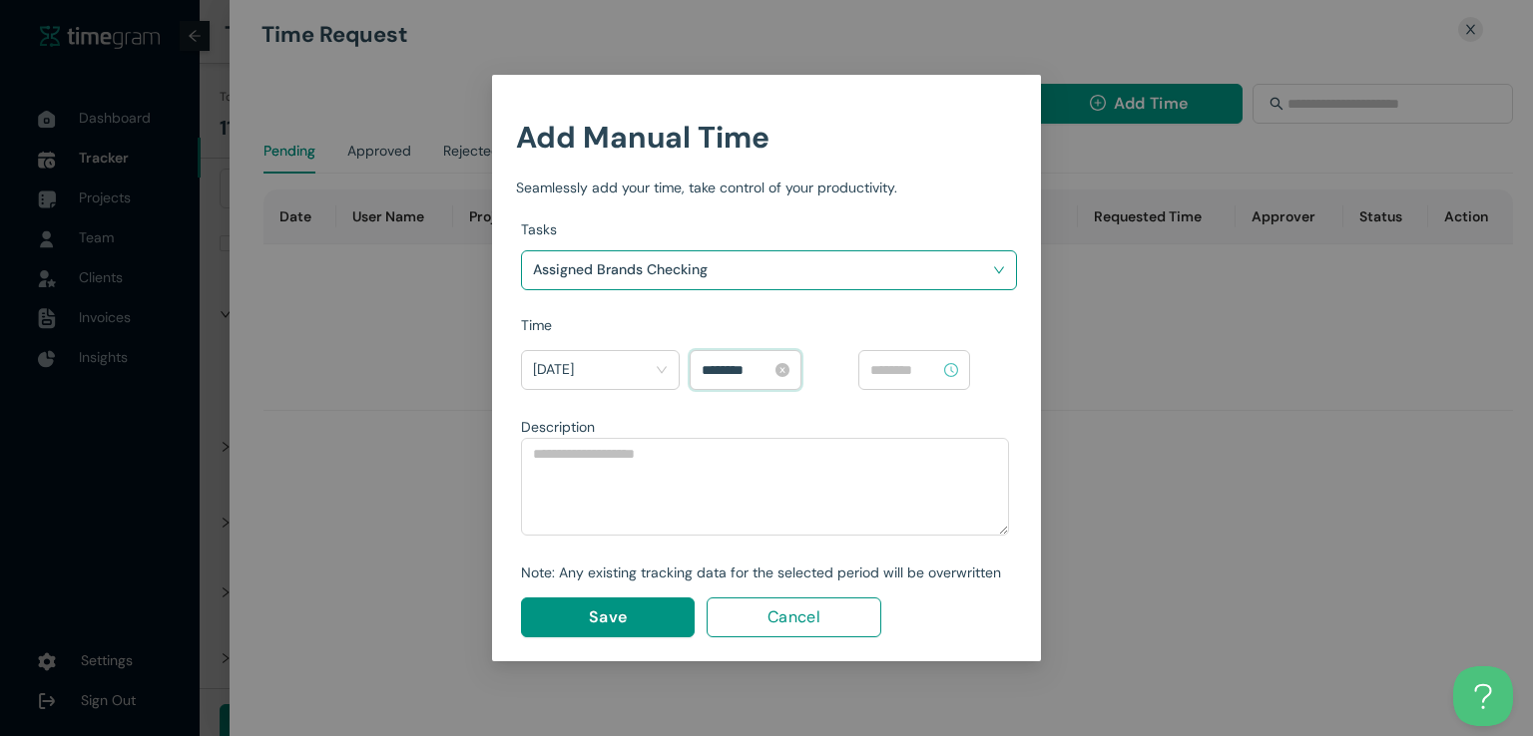
scroll to position [1229, 0]
click at [710, 367] on input "********" at bounding box center [736, 370] width 70 height 22
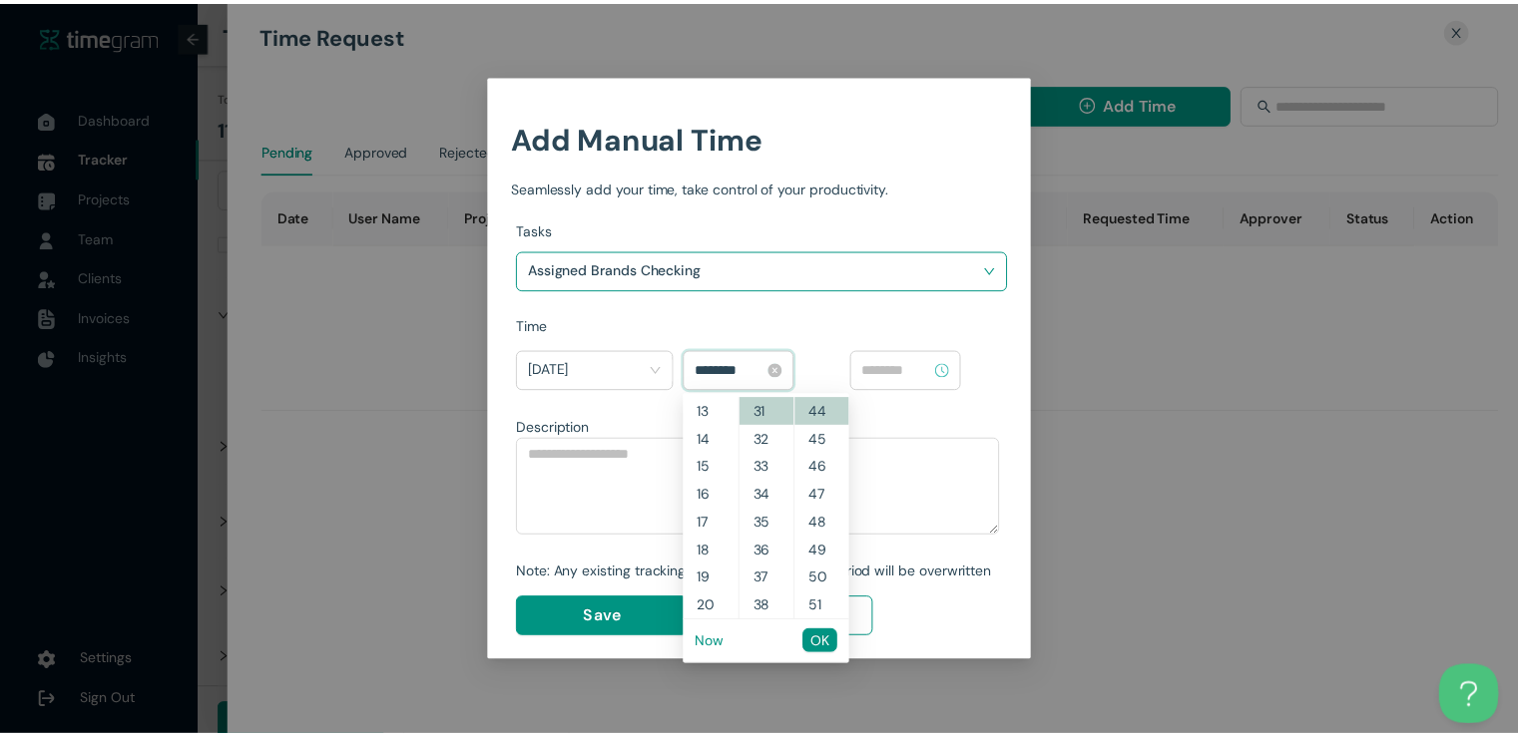
scroll to position [251, 0]
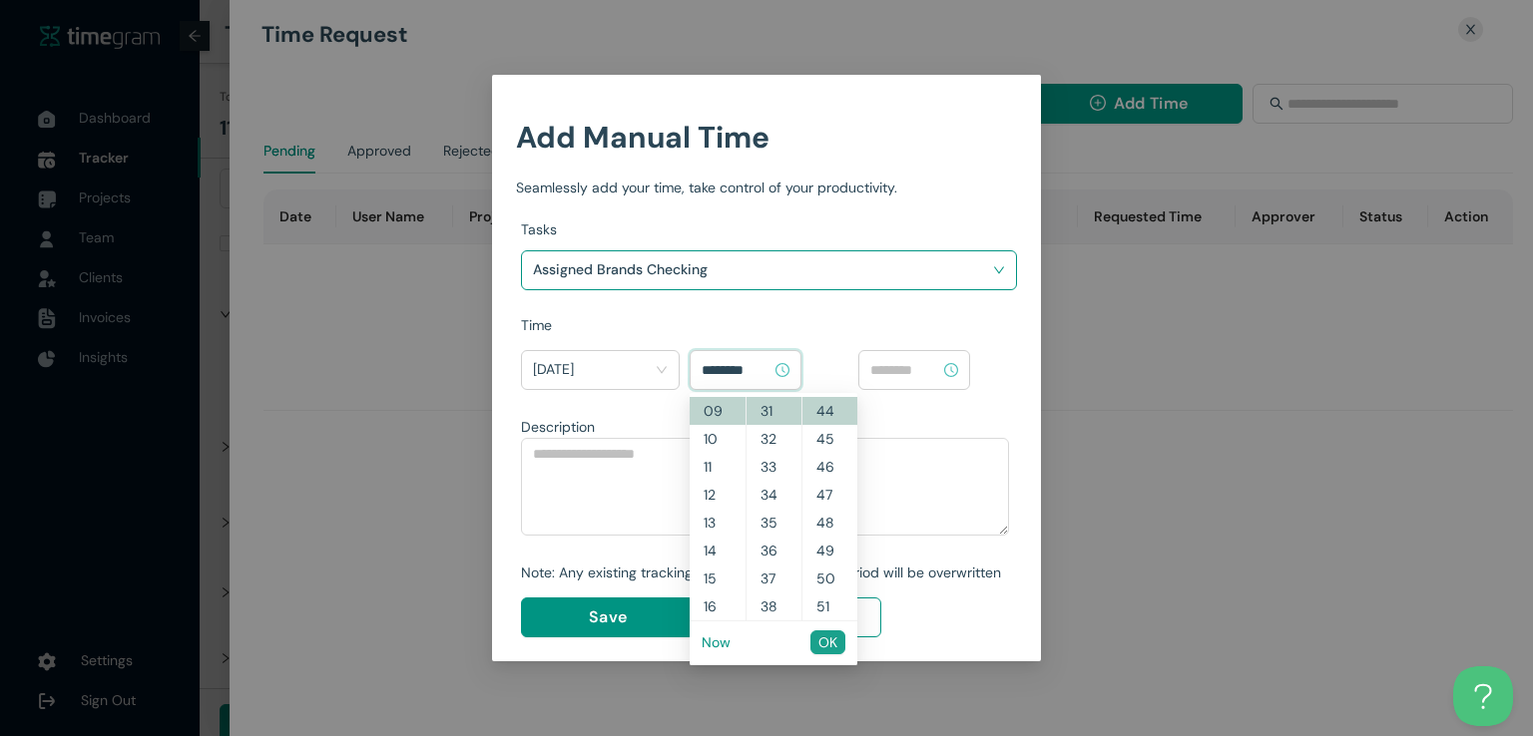
click at [824, 642] on span "OK" at bounding box center [827, 643] width 19 height 22
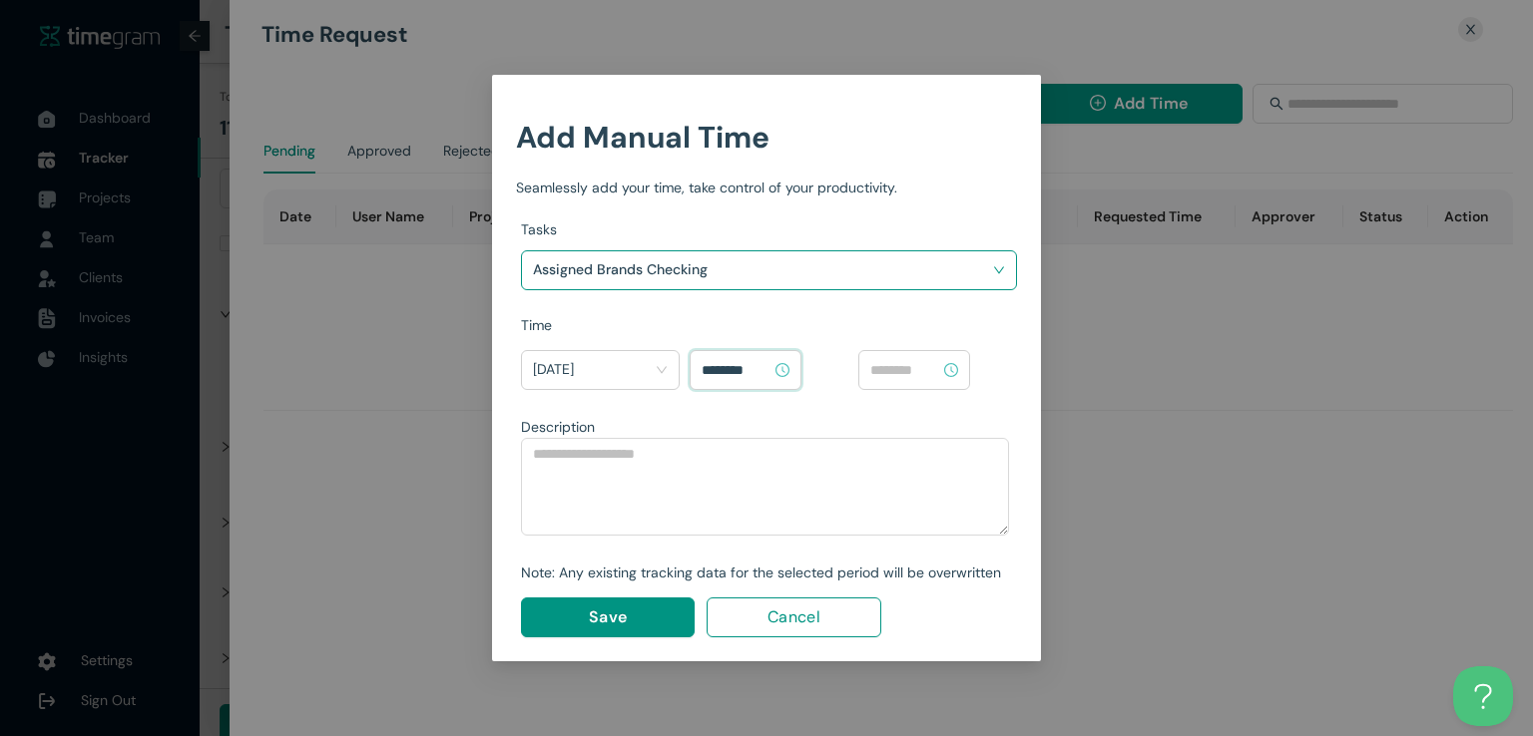
type input "********"
drag, startPoint x: 900, startPoint y: 384, endPoint x: 912, endPoint y: 365, distance: 22.4
click at [912, 365] on div at bounding box center [914, 370] width 112 height 40
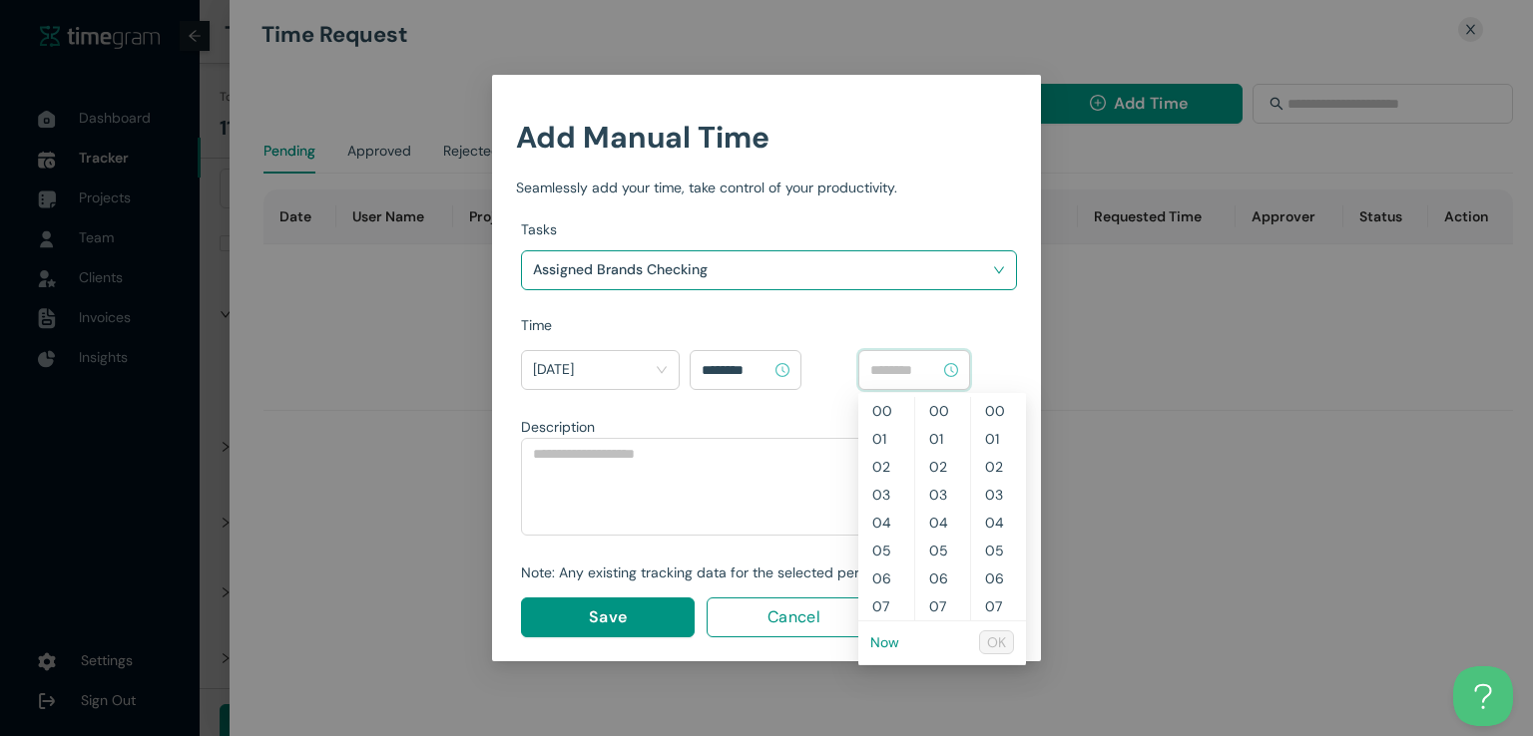
click at [912, 365] on input at bounding box center [905, 370] width 70 height 22
click at [882, 647] on link "Now" at bounding box center [884, 643] width 29 height 18
type input "********"
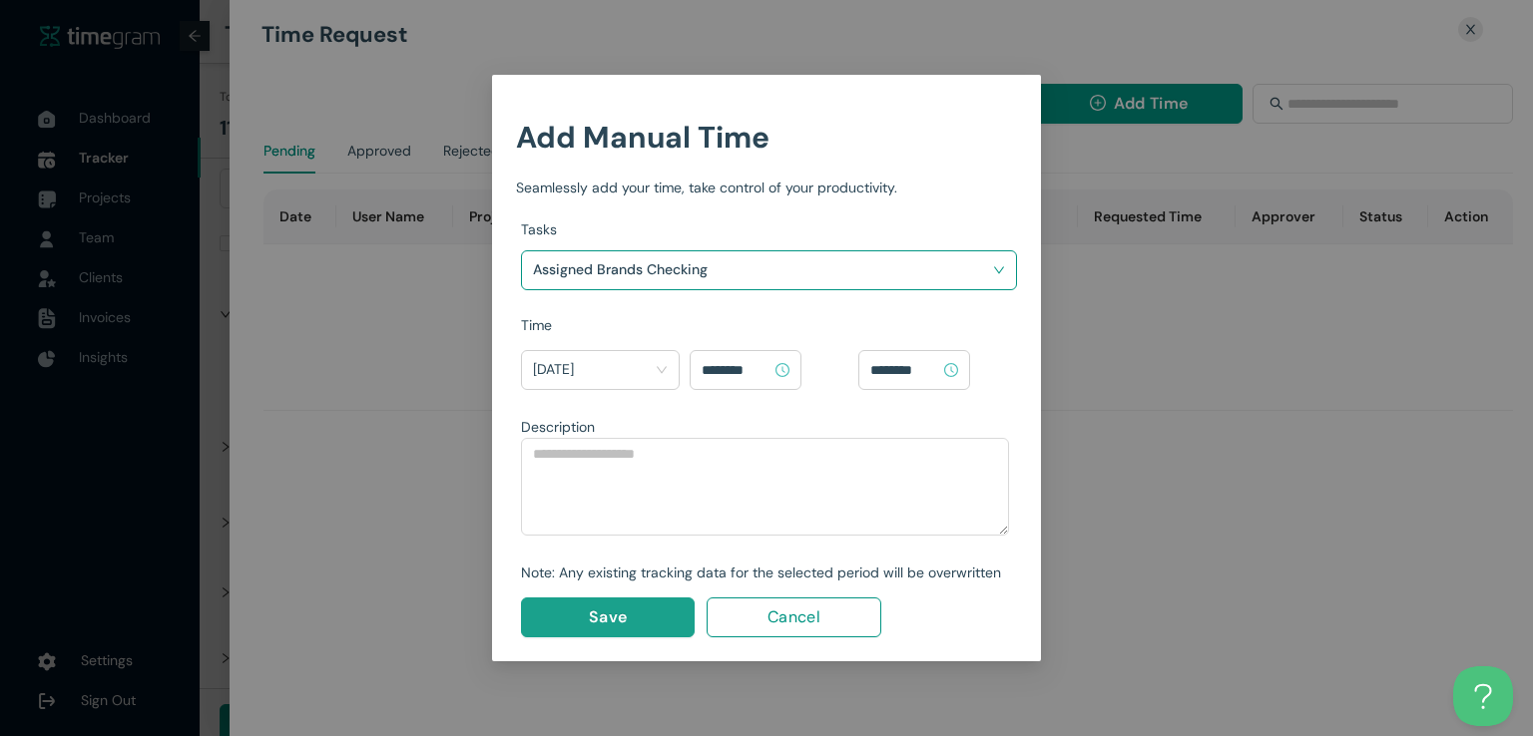
click at [625, 608] on span "Save" at bounding box center [608, 617] width 38 height 25
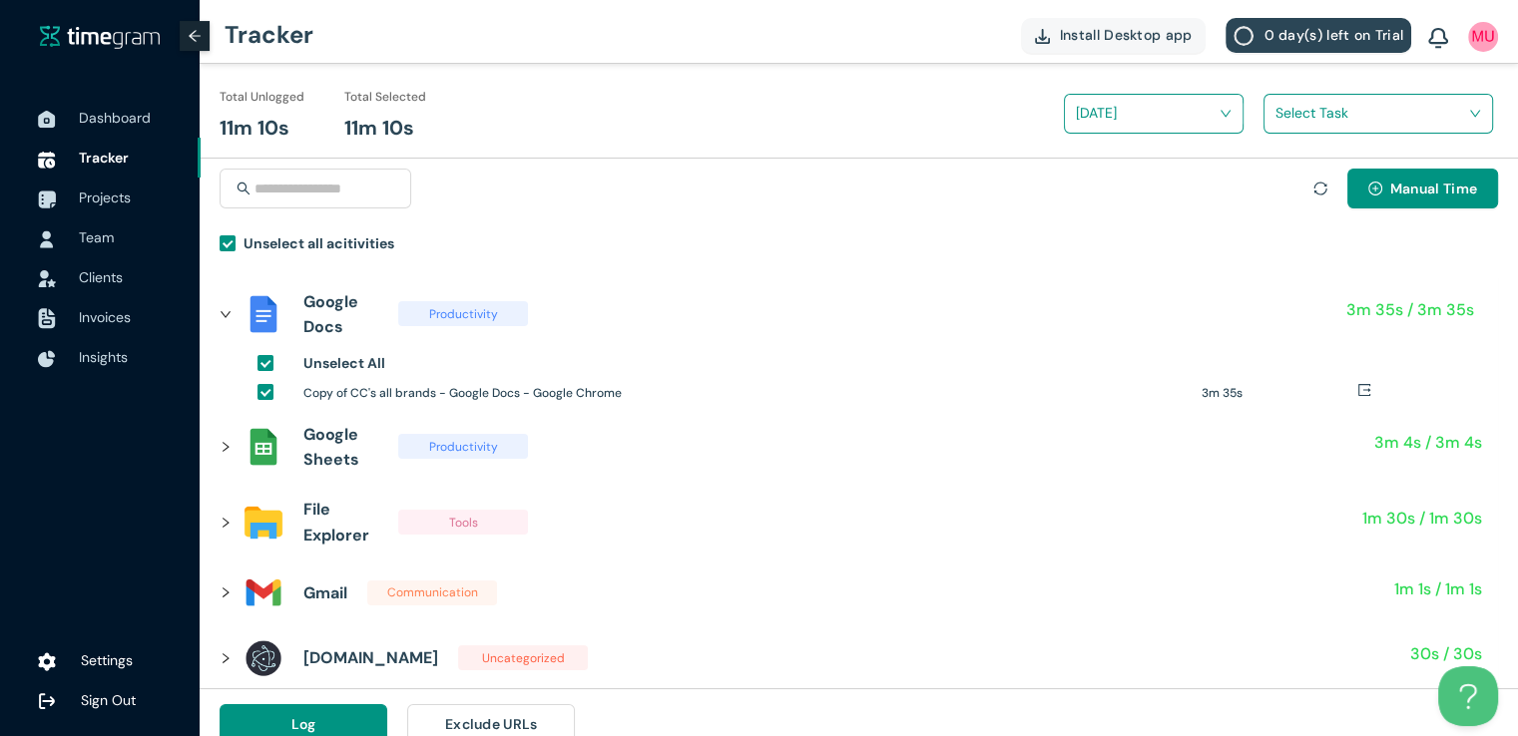
click at [1339, 109] on input "search" at bounding box center [1371, 113] width 192 height 30
click at [1277, 181] on div "Assigned Brands Checking" at bounding box center [1378, 187] width 228 height 32
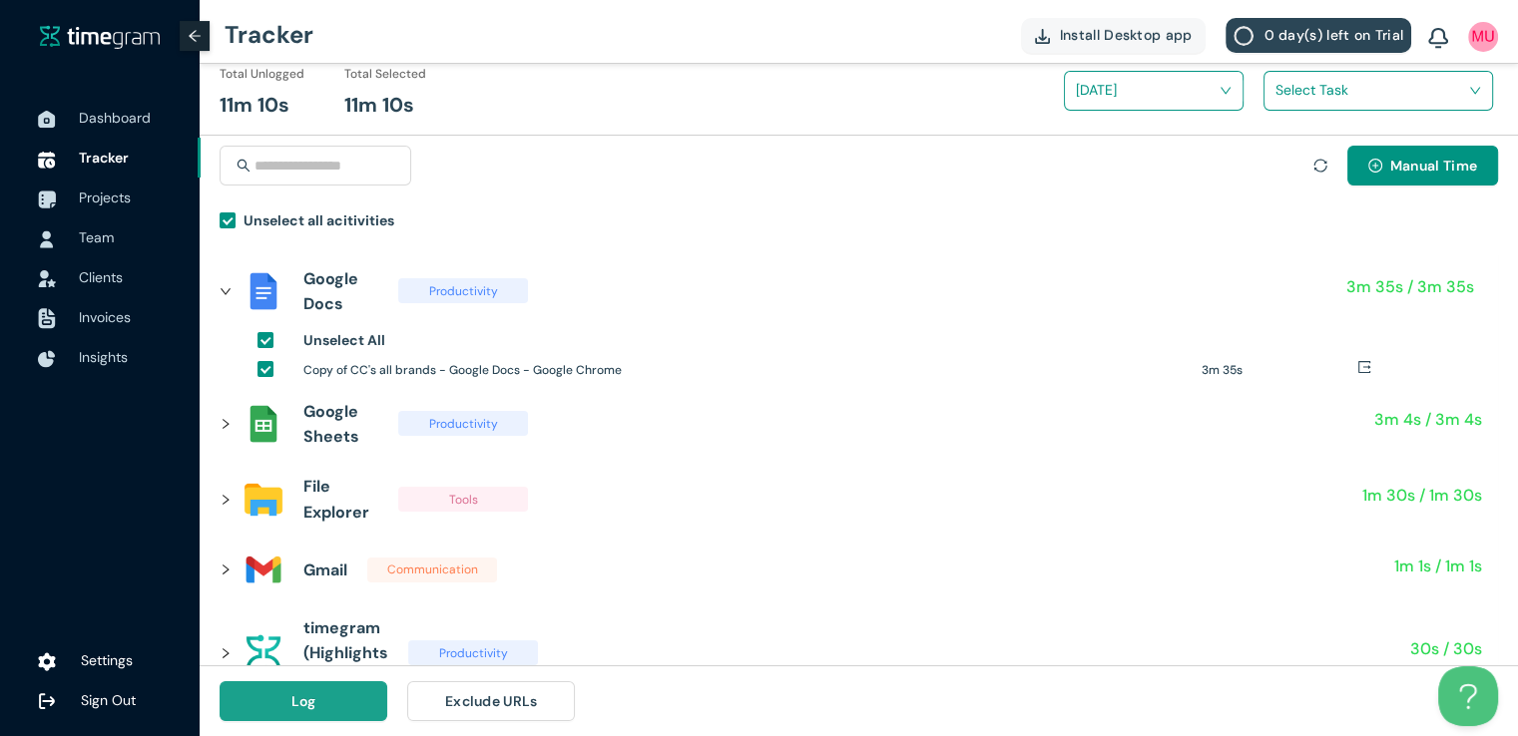
click at [296, 700] on span "Log" at bounding box center [303, 701] width 25 height 22
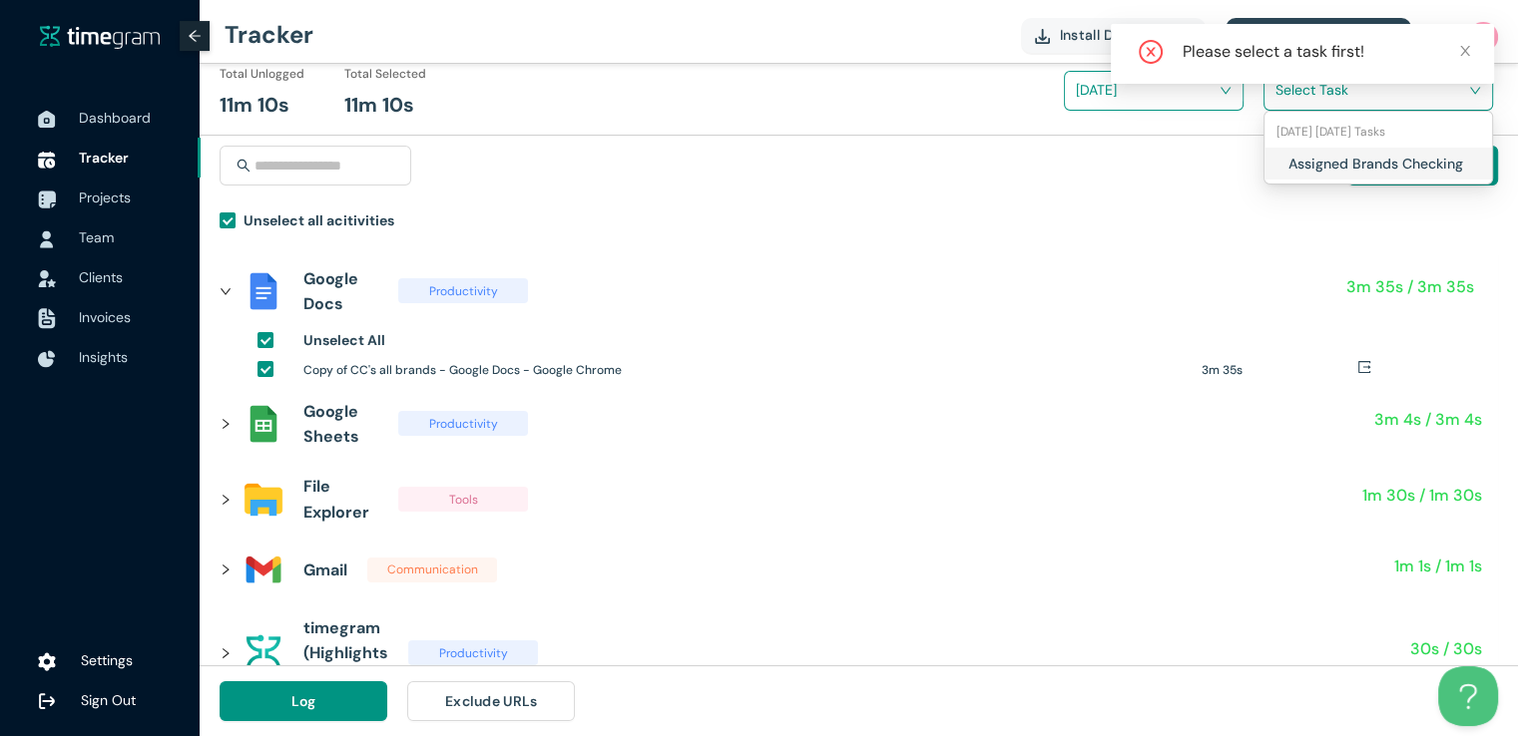
click at [1312, 101] on input "search" at bounding box center [1371, 90] width 192 height 30
click at [1277, 162] on div "Assigned Brands Checking" at bounding box center [1378, 164] width 228 height 32
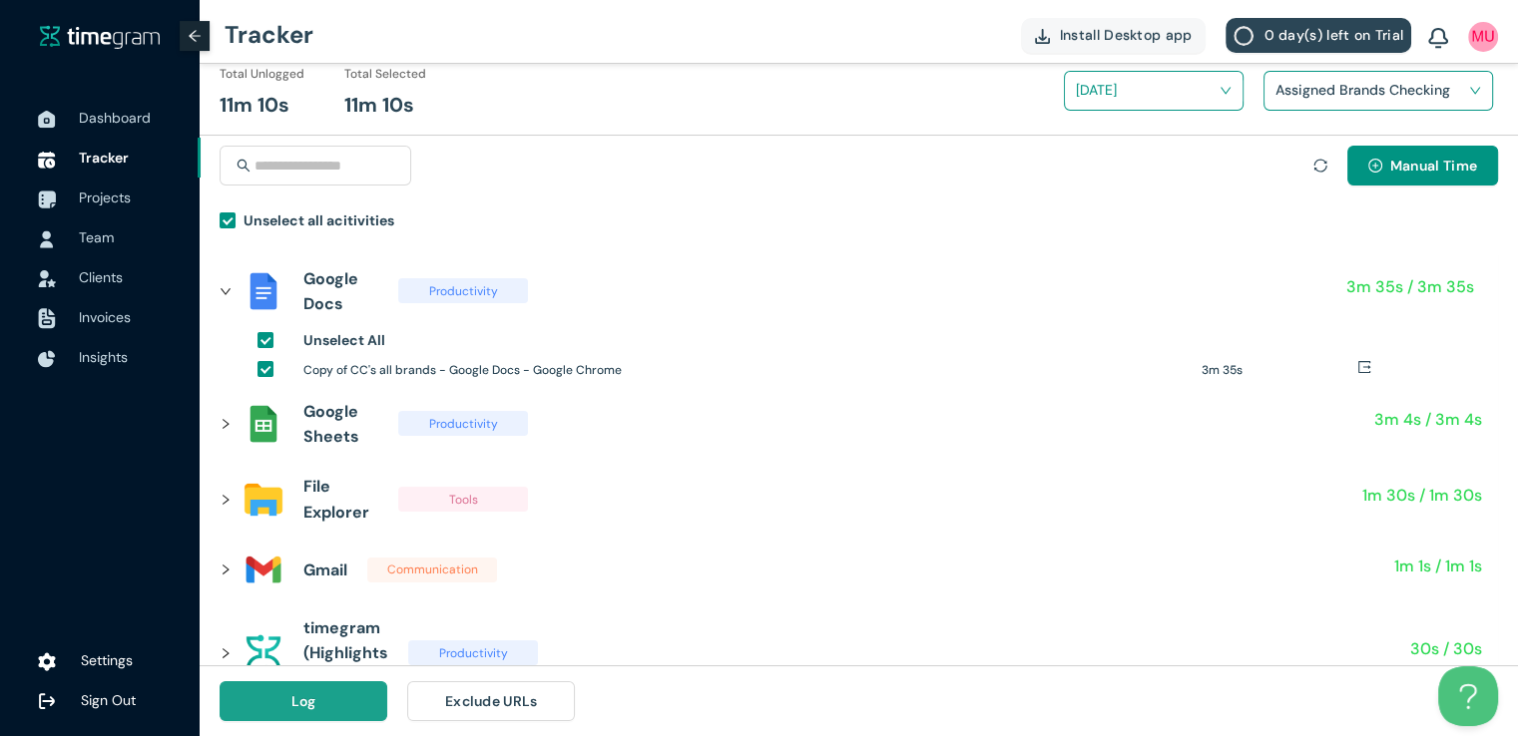
click at [305, 700] on span "Log" at bounding box center [303, 701] width 25 height 22
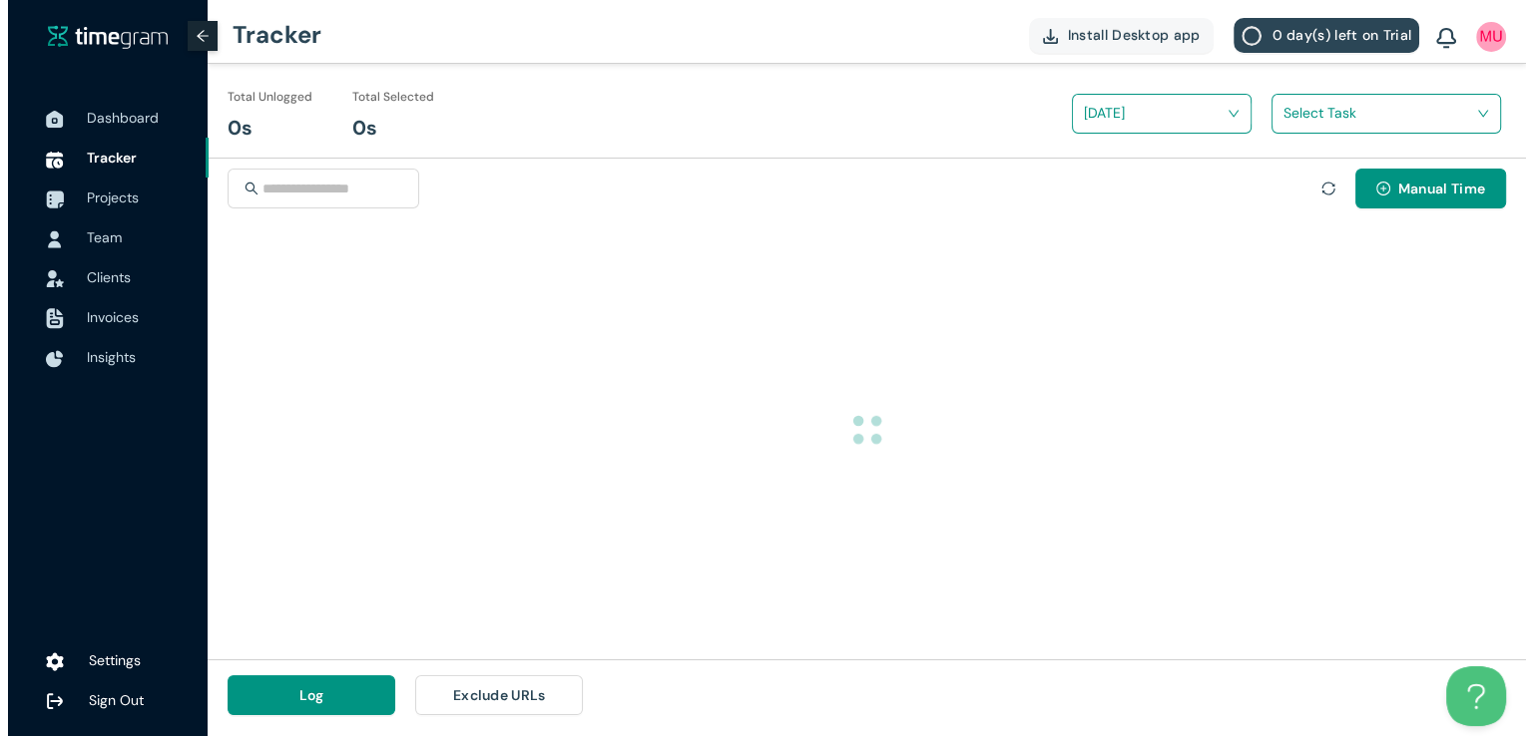
scroll to position [0, 0]
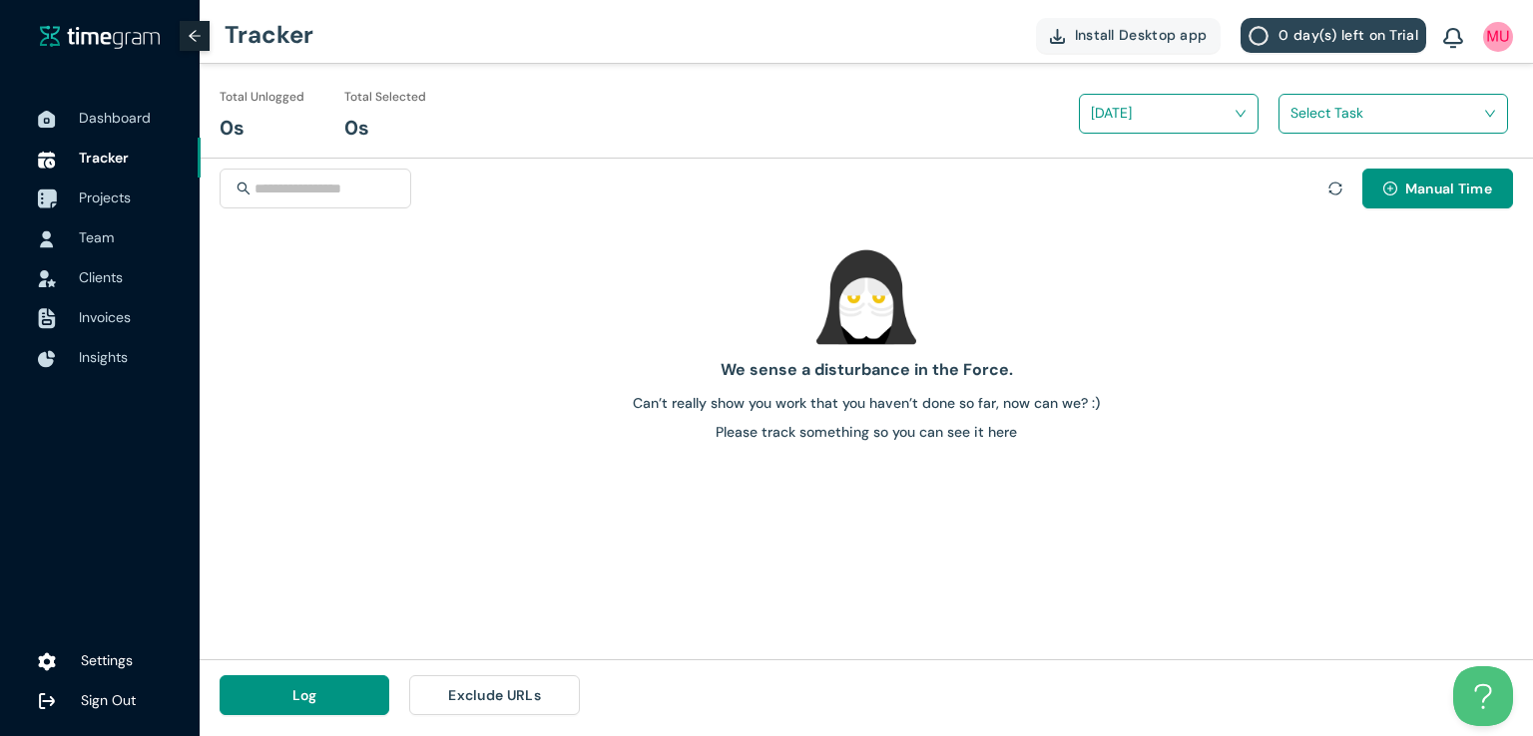
click at [106, 191] on span "Projects" at bounding box center [105, 198] width 52 height 18
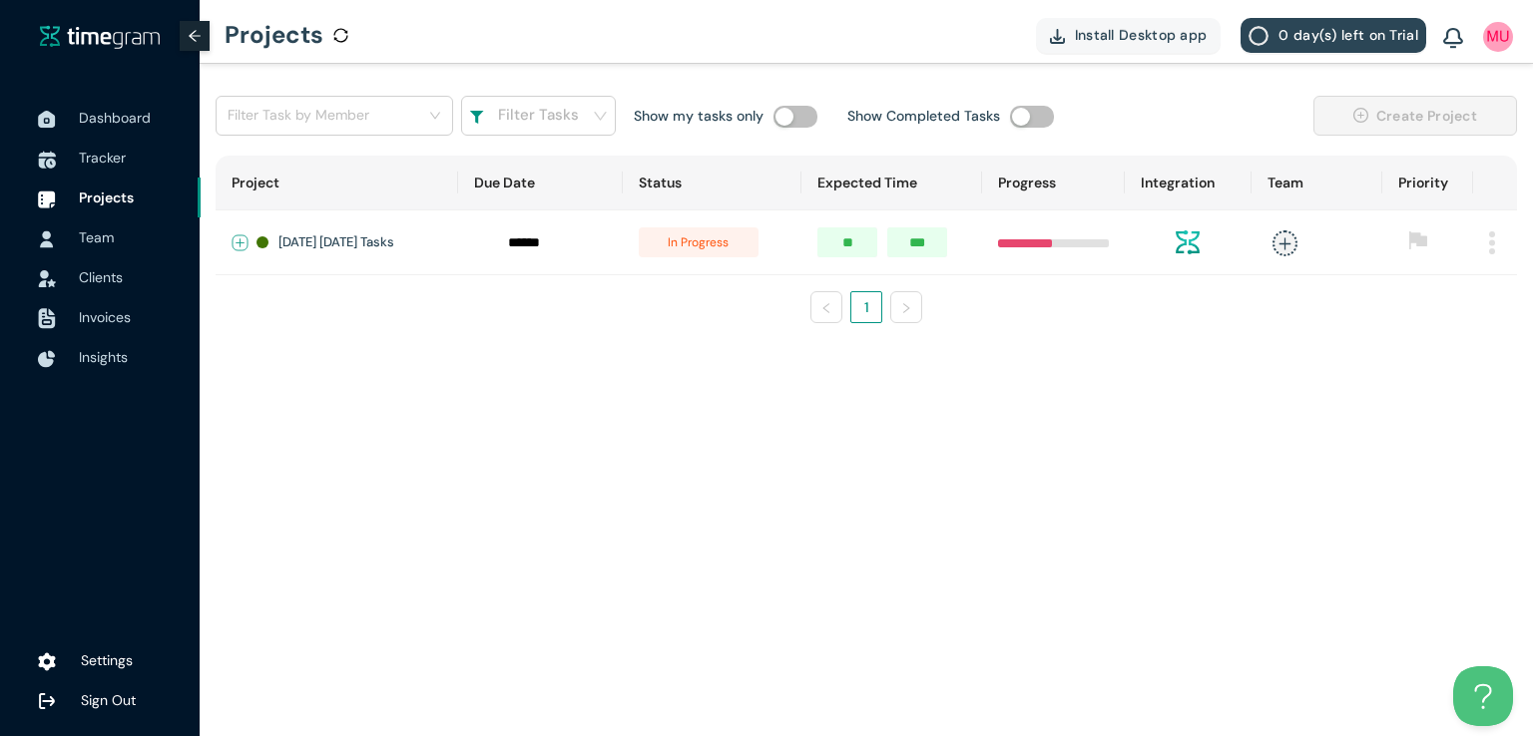
click at [242, 236] on button "Expand row" at bounding box center [240, 243] width 16 height 16
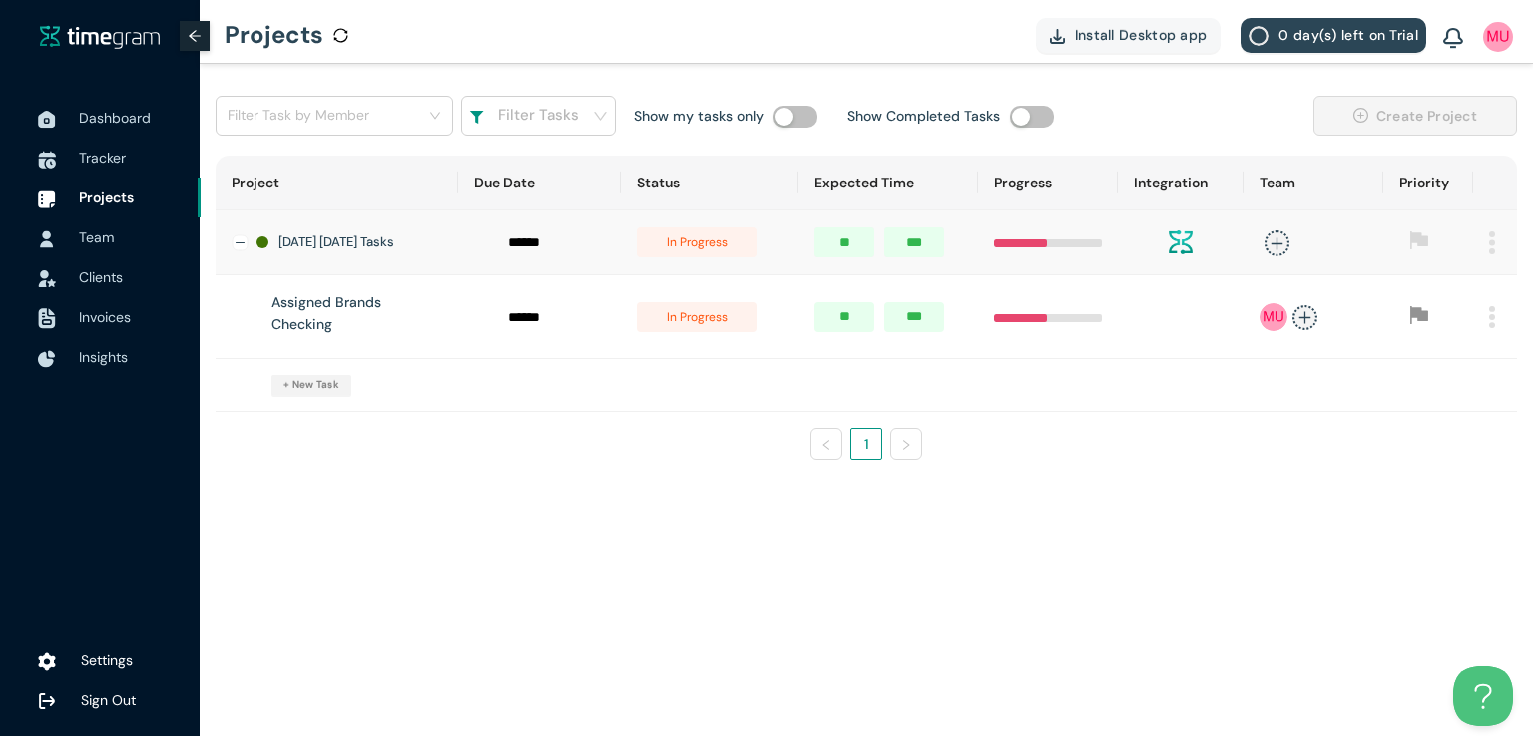
click at [845, 504] on main "Filter Task by Member Filter Tasks Show my tasks only Show Completed Tasks Crea…" at bounding box center [866, 400] width 1333 height 673
